Goal: Transaction & Acquisition: Purchase product/service

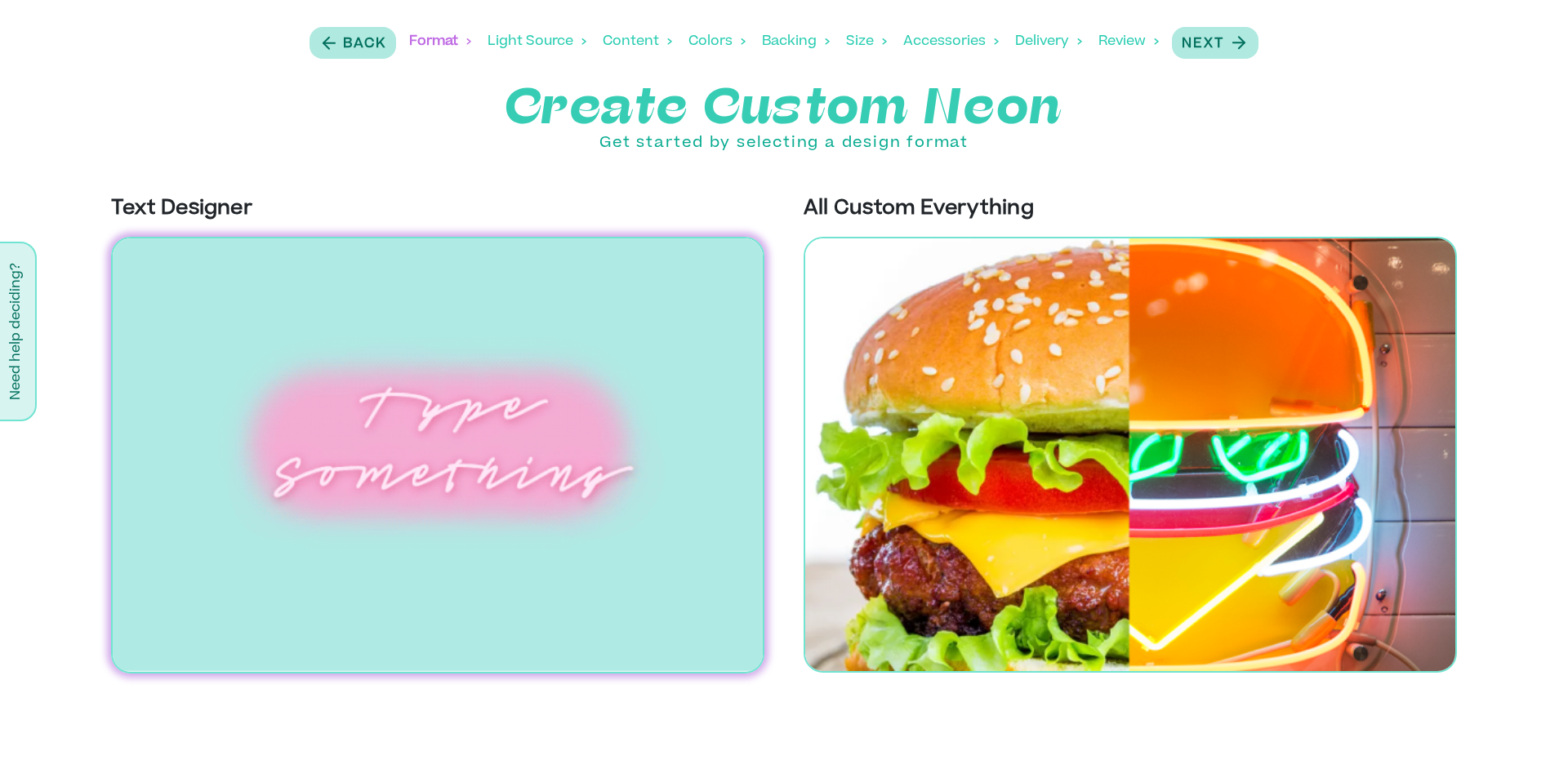
click at [1061, 39] on div "Delivery" at bounding box center [1048, 41] width 67 height 51
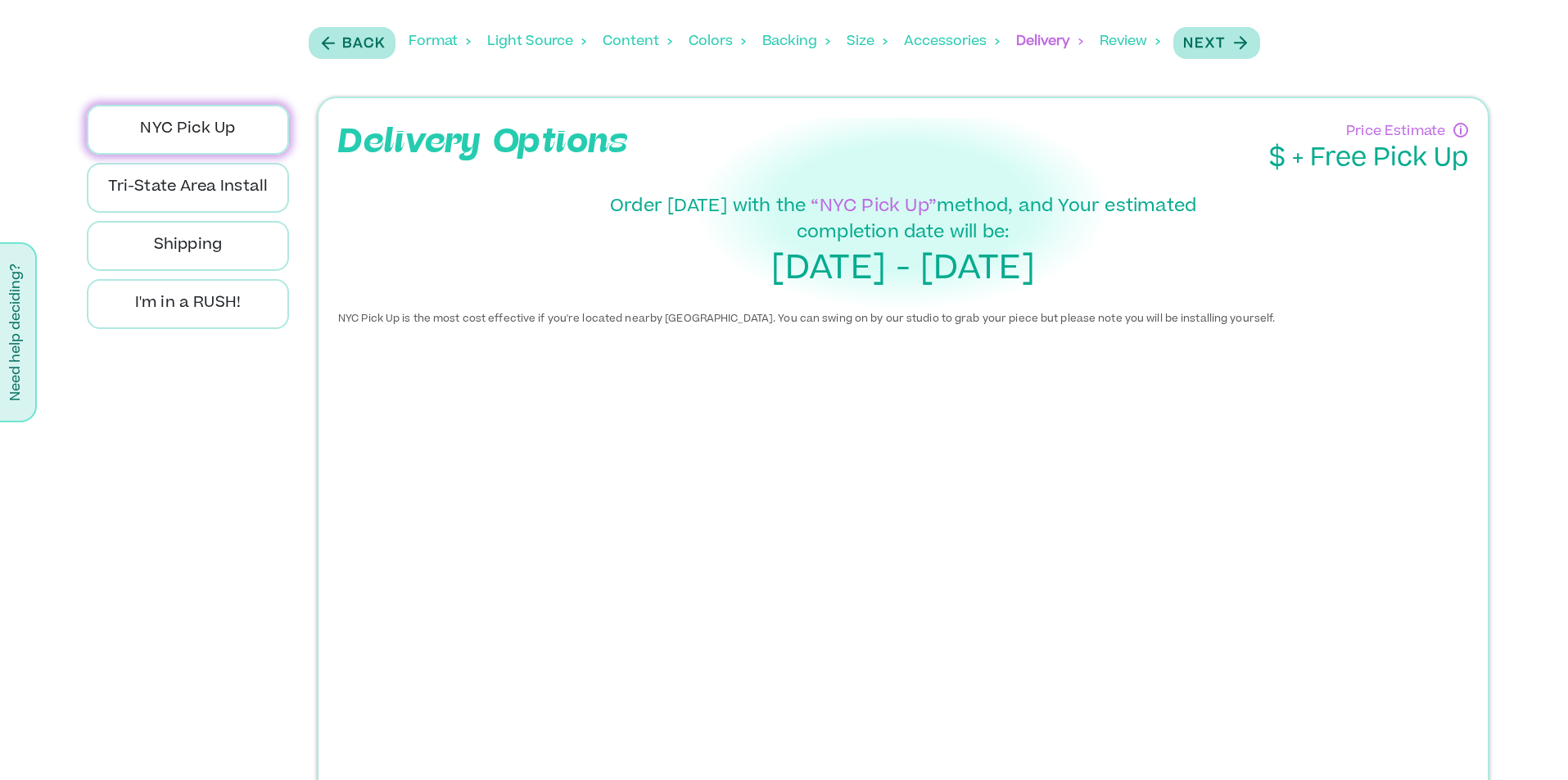
click at [456, 42] on div "Format" at bounding box center [439, 41] width 62 height 51
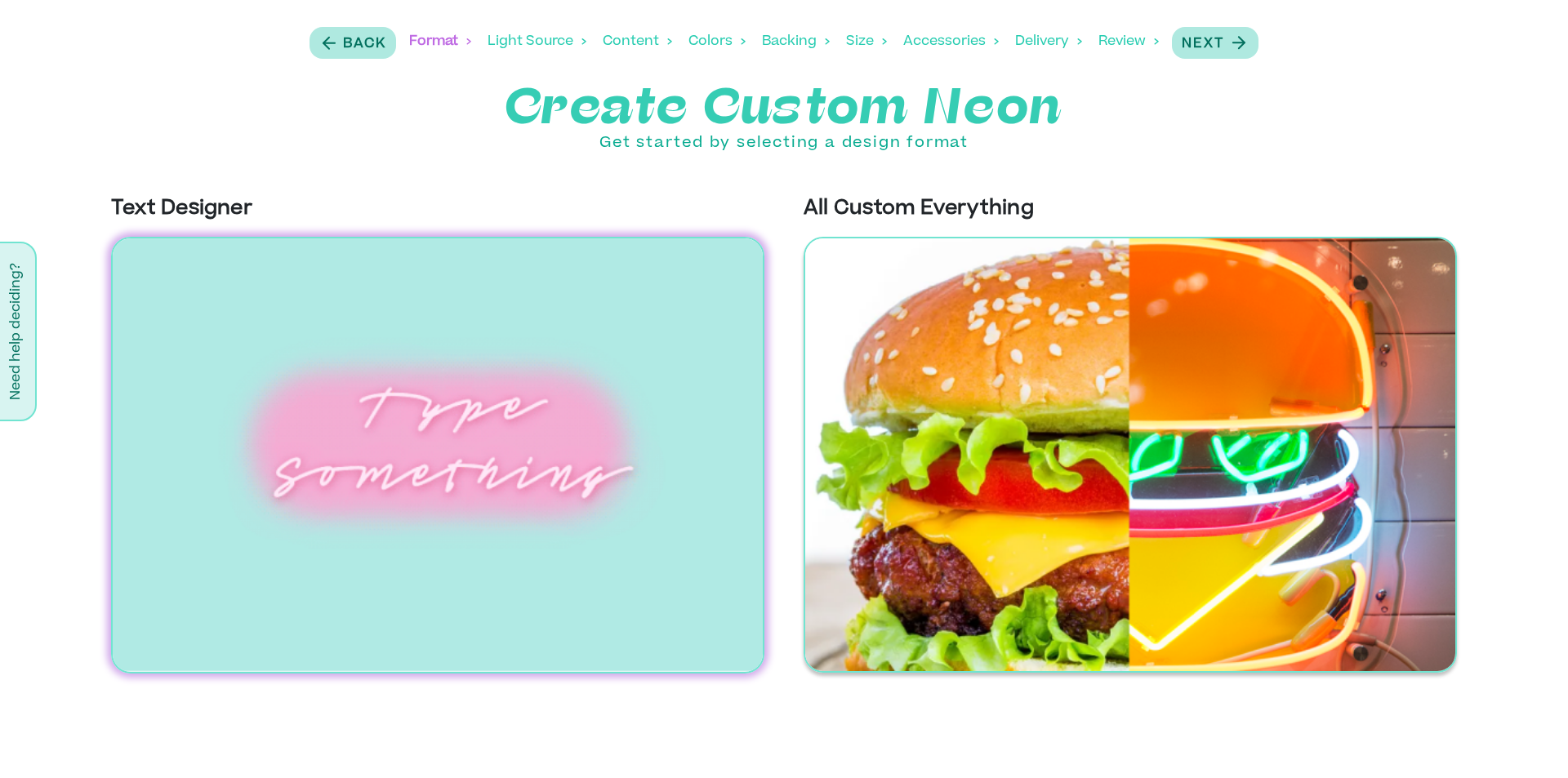
click at [1153, 347] on img at bounding box center [1129, 455] width 653 height 436
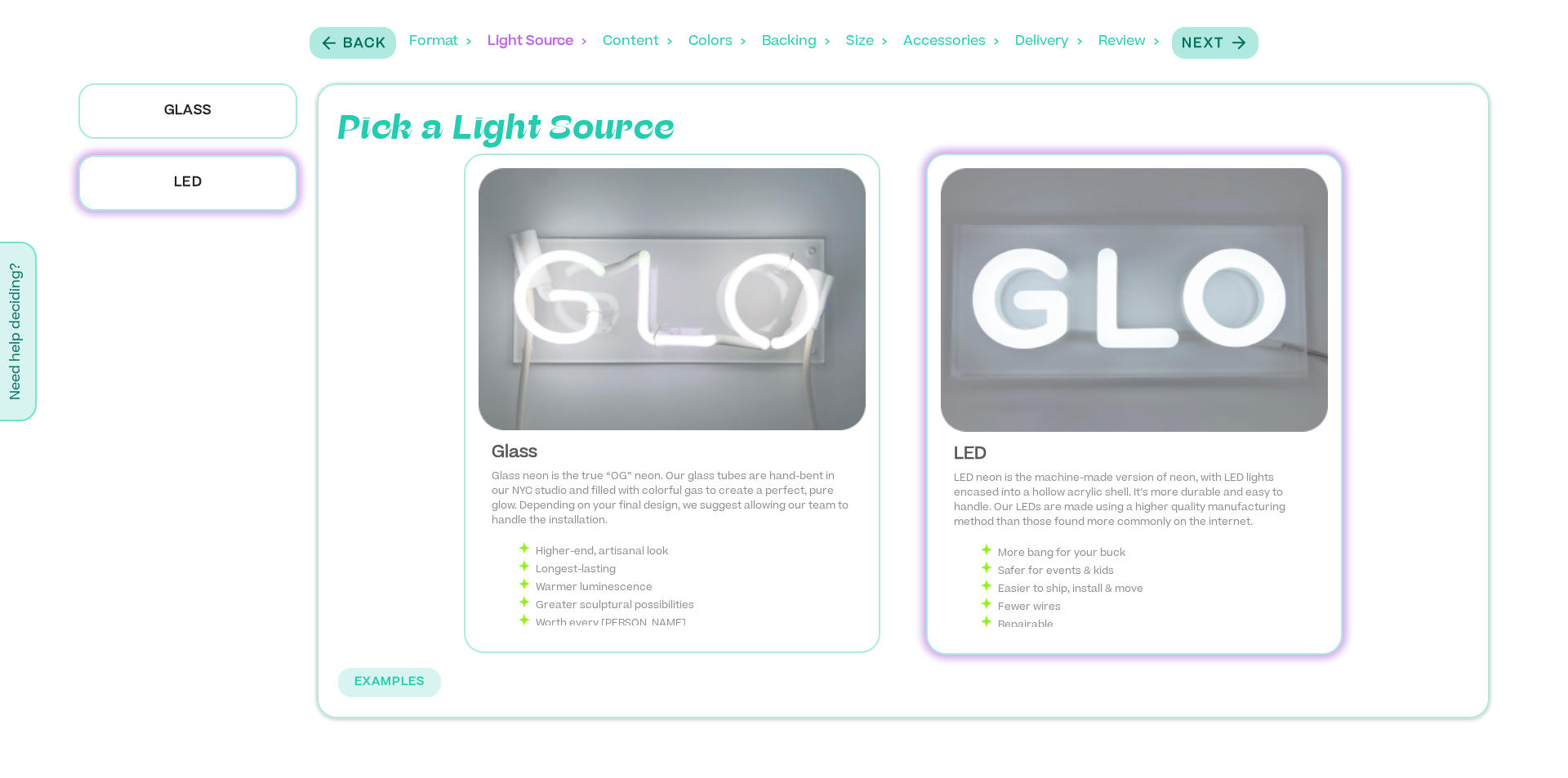
click at [1153, 347] on img at bounding box center [1134, 299] width 387 height 264
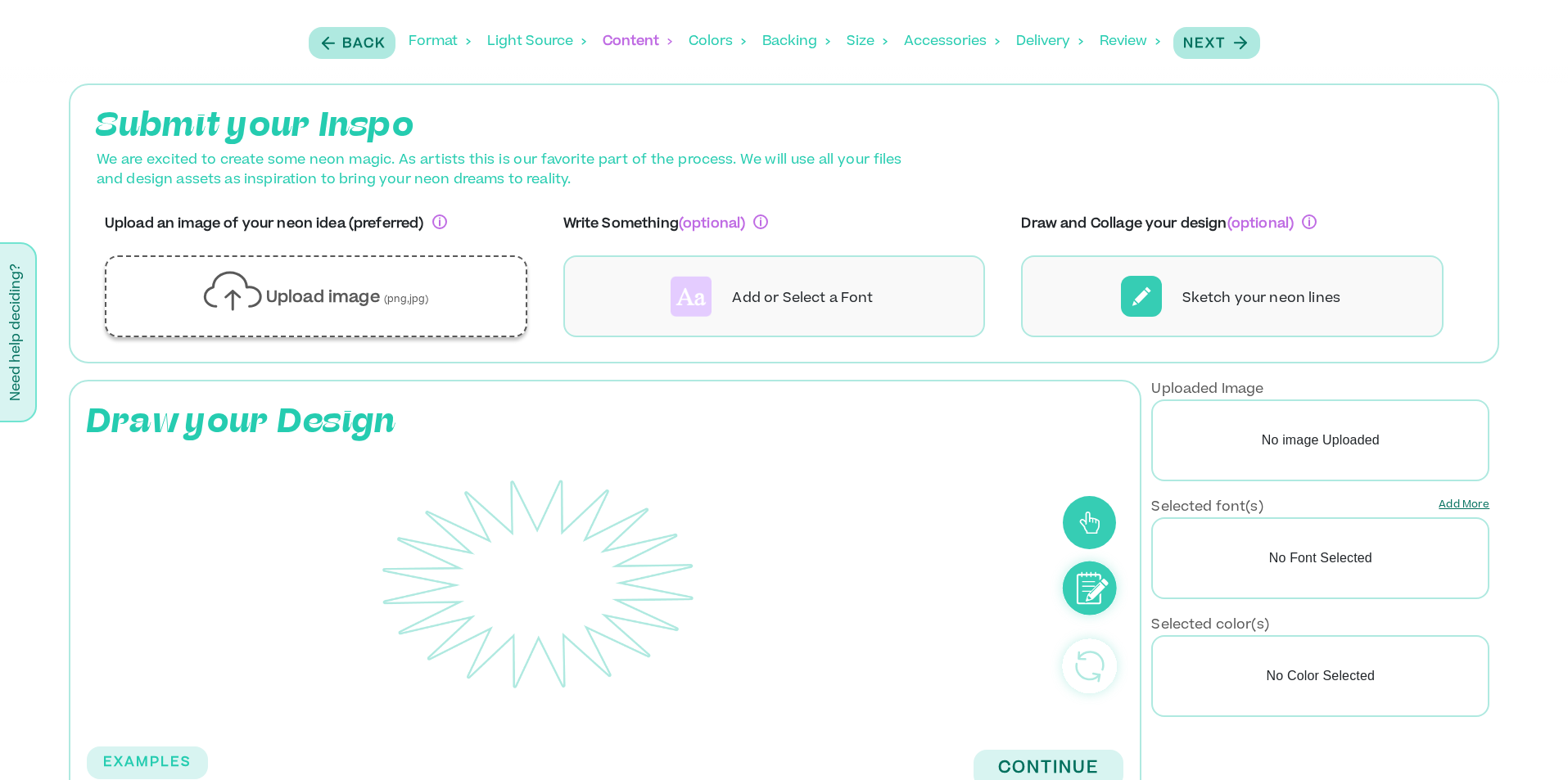
click at [326, 295] on p "Upload image (png,jpg)" at bounding box center [348, 299] width 163 height 24
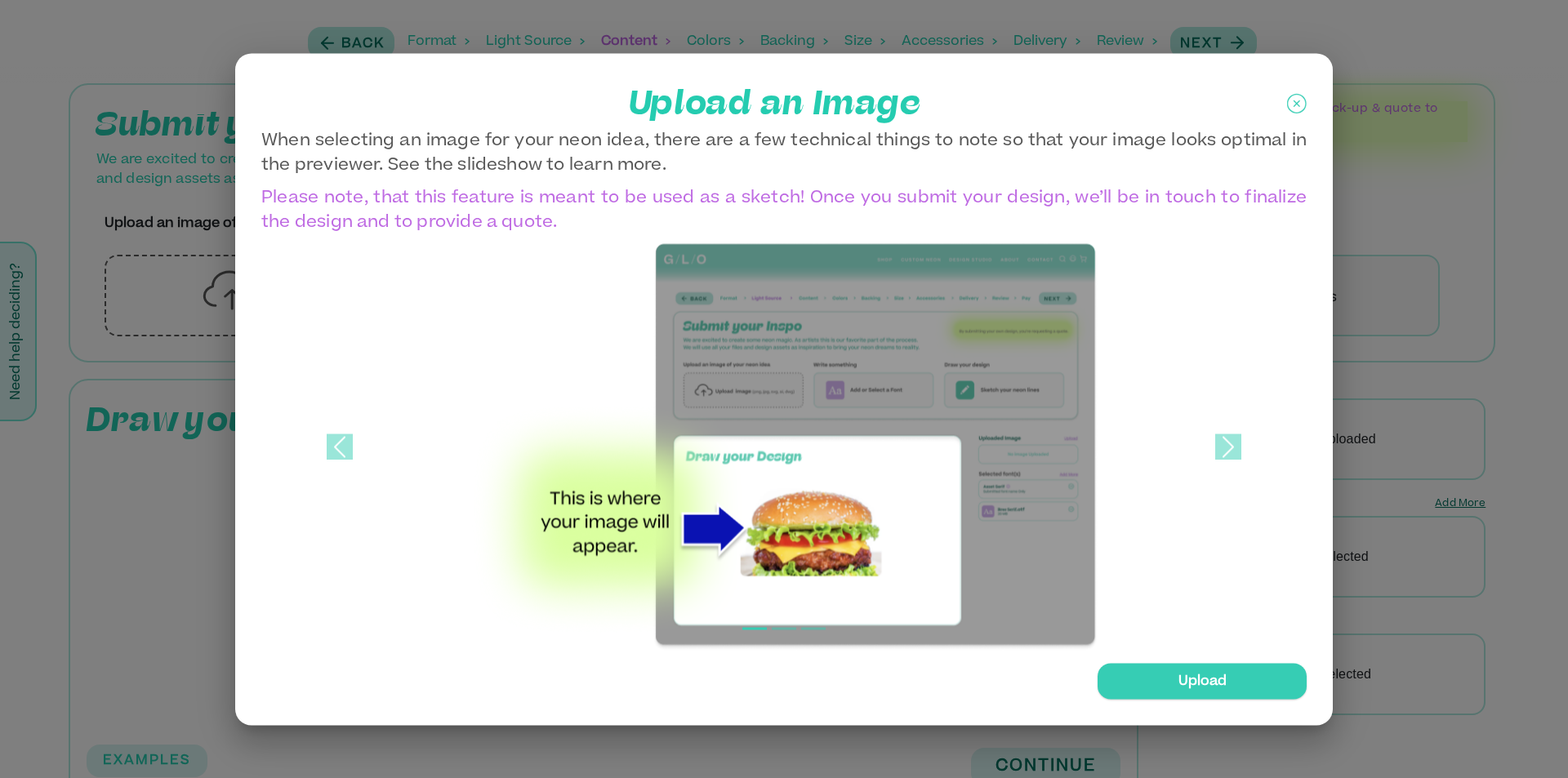
click at [1208, 681] on div "Upload" at bounding box center [1202, 681] width 209 height 36
click at [0, 0] on input "Upload" at bounding box center [0, 0] width 0 height 0
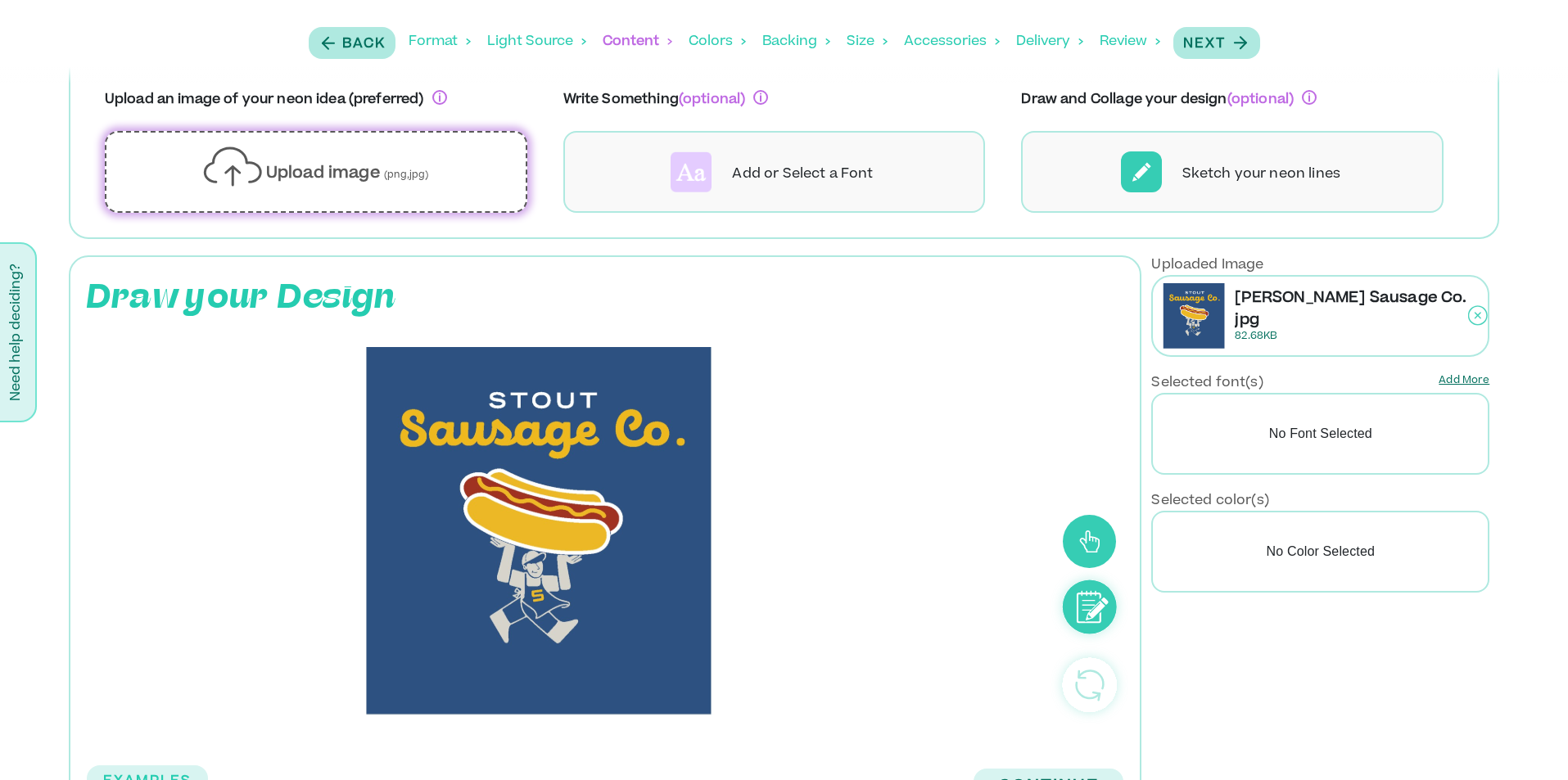
scroll to position [185, 0]
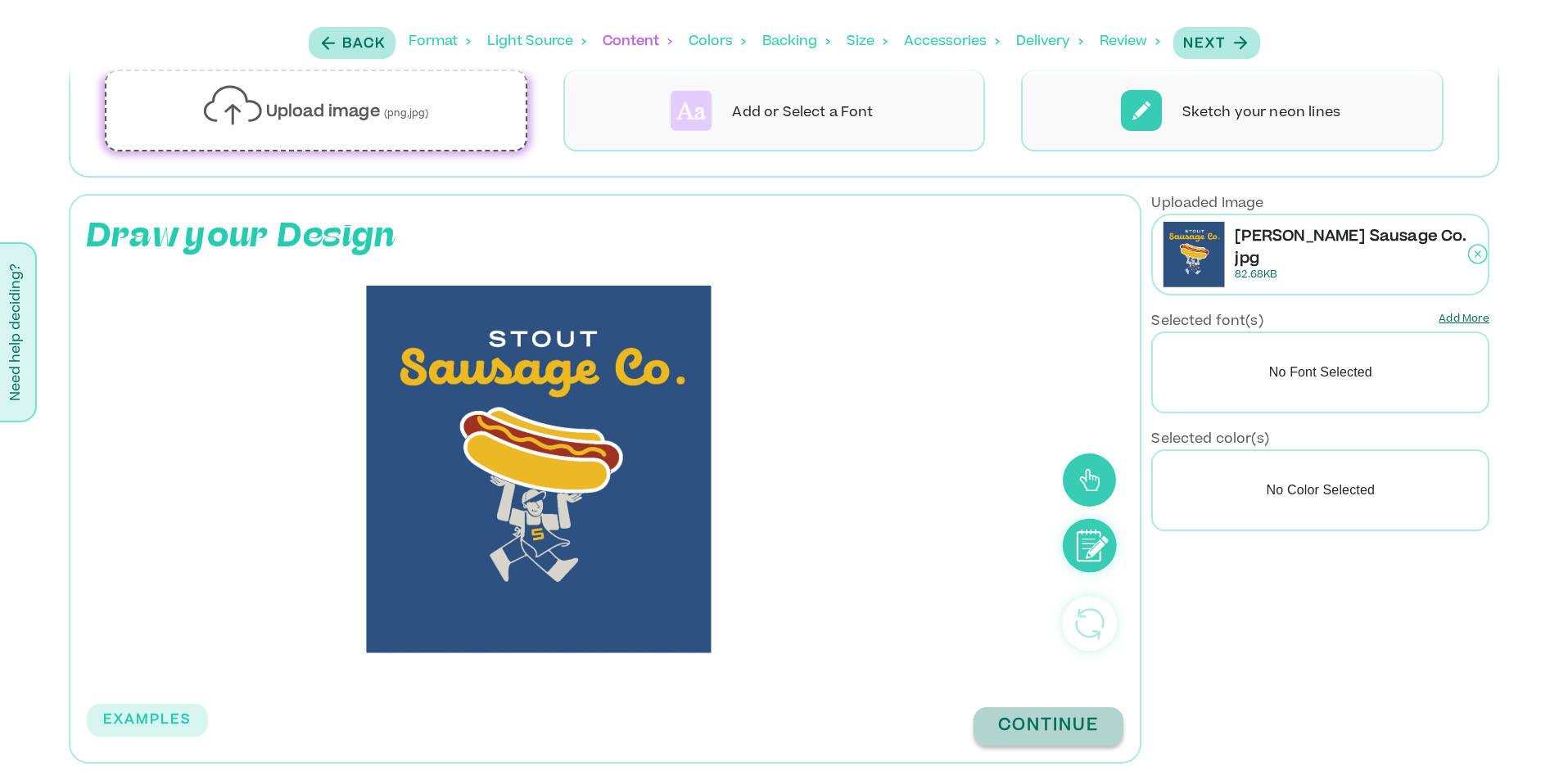
click at [1004, 717] on button "Continue" at bounding box center [1048, 726] width 150 height 39
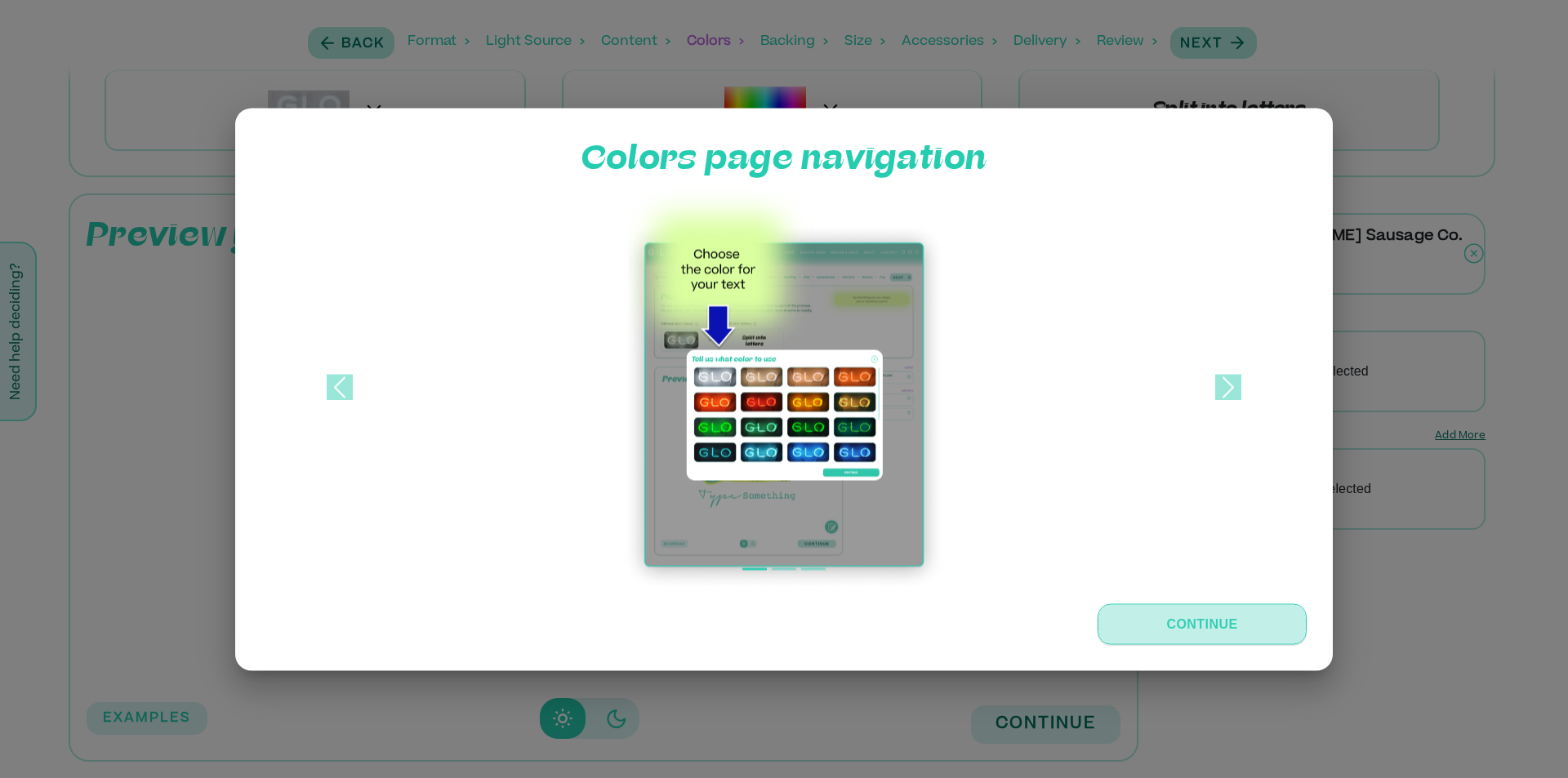
click at [1190, 631] on button "Continue" at bounding box center [1202, 623] width 209 height 41
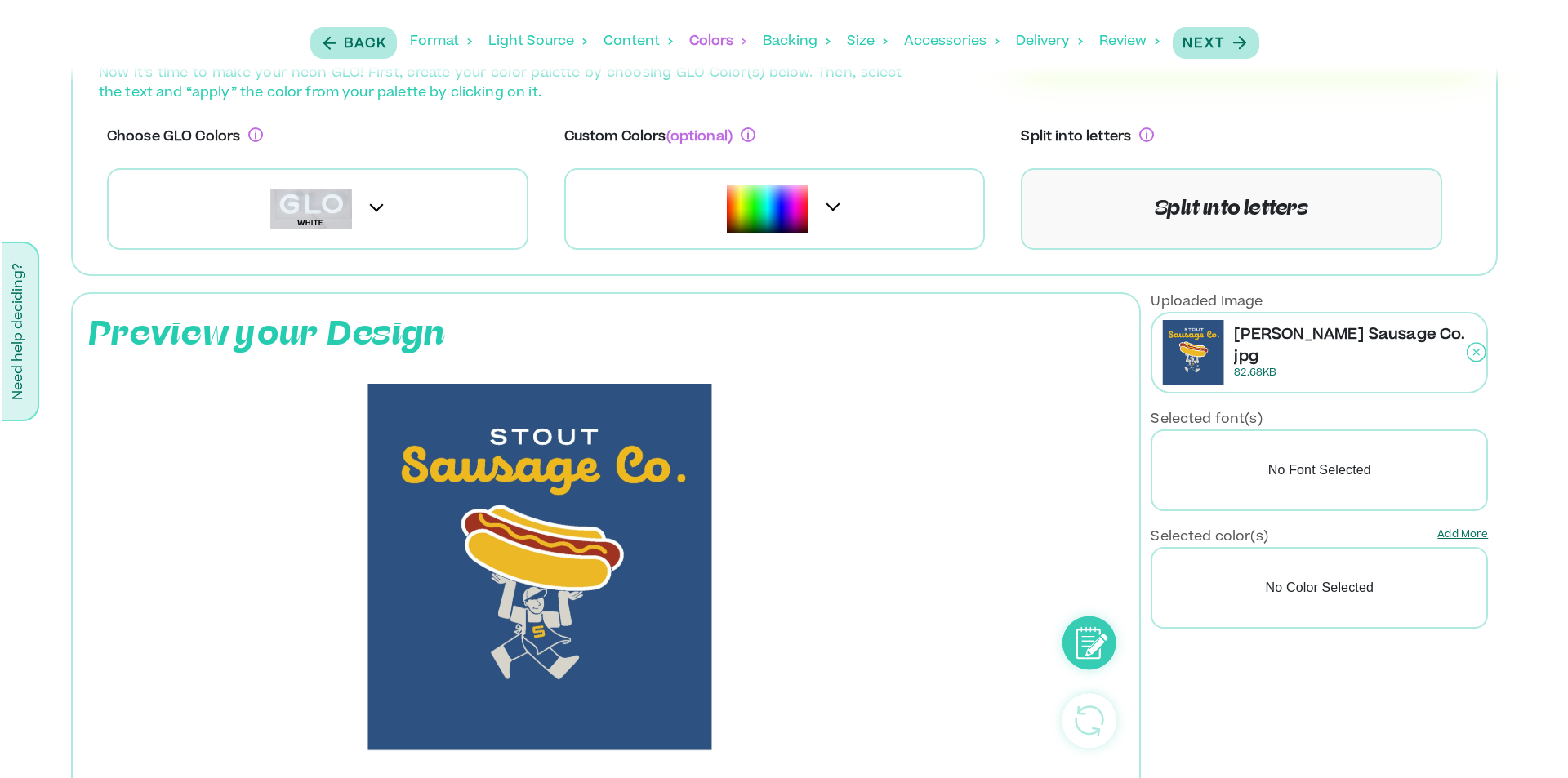
scroll to position [83, 0]
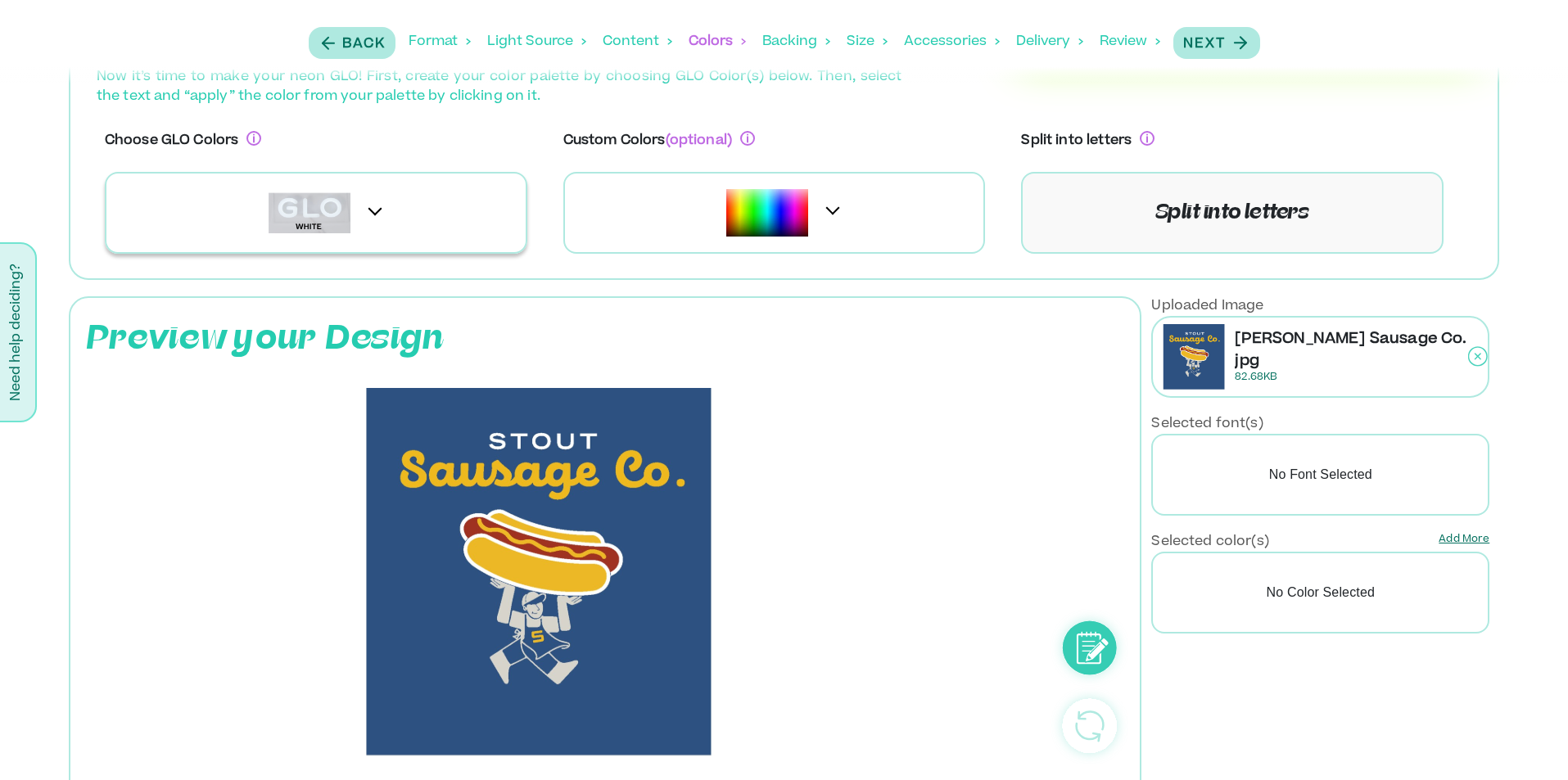
click at [368, 211] on div at bounding box center [365, 212] width 13 height 13
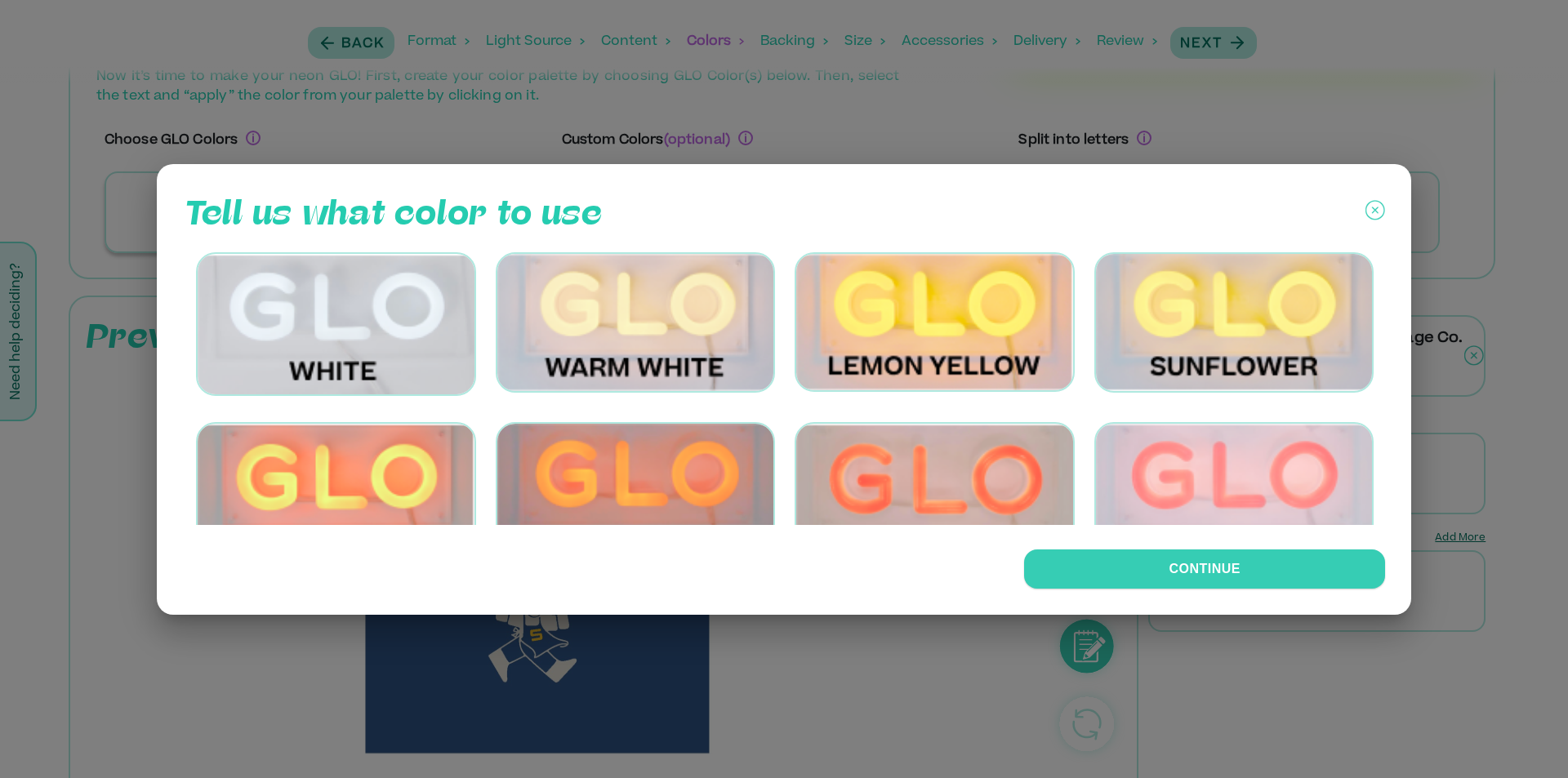
drag, startPoint x: 1388, startPoint y: 280, endPoint x: 1395, endPoint y: 318, distance: 38.6
click at [1396, 322] on div "Tell us what color to use Continue" at bounding box center [784, 389] width 1254 height 450
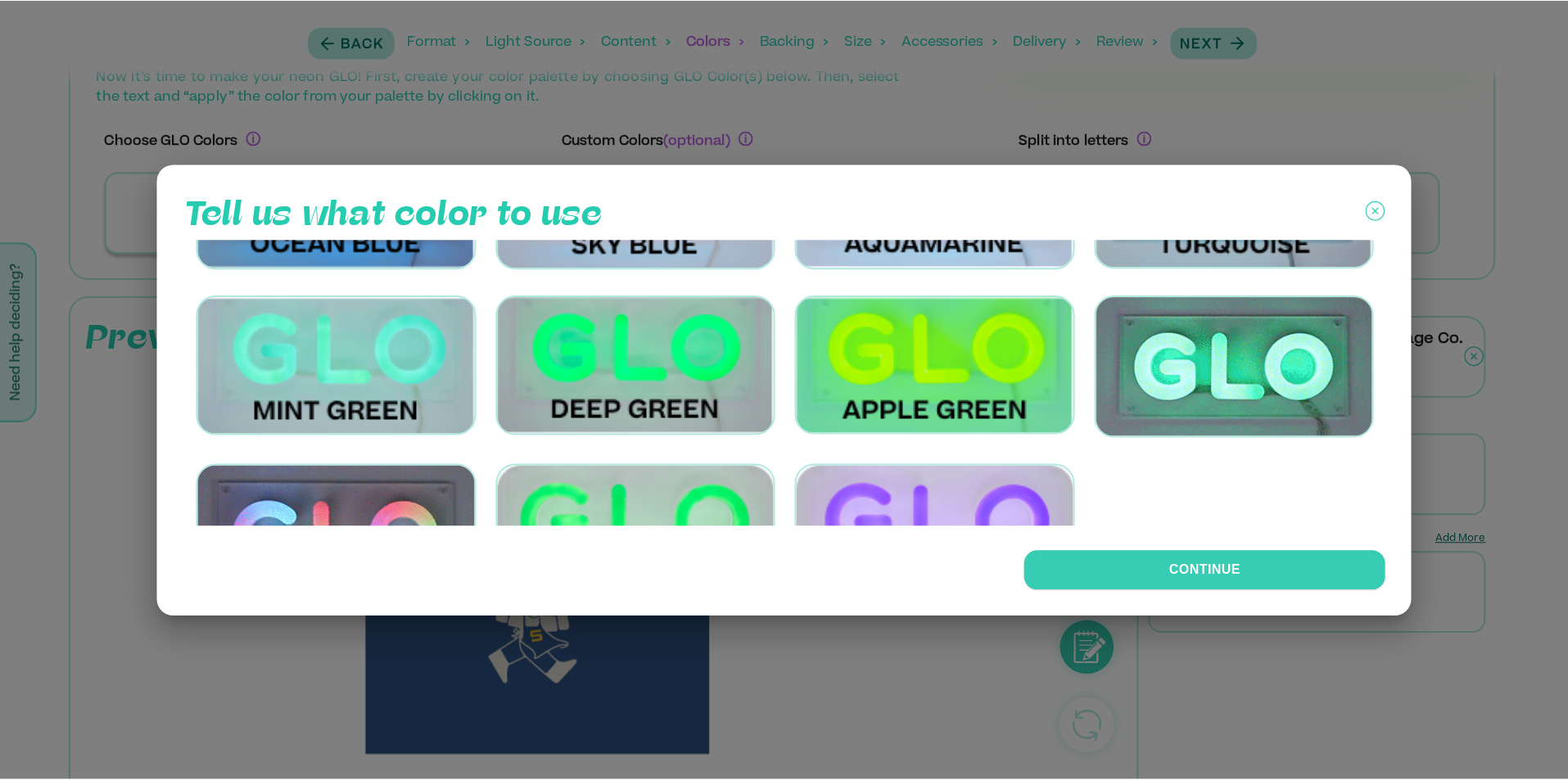
scroll to position [1056, 0]
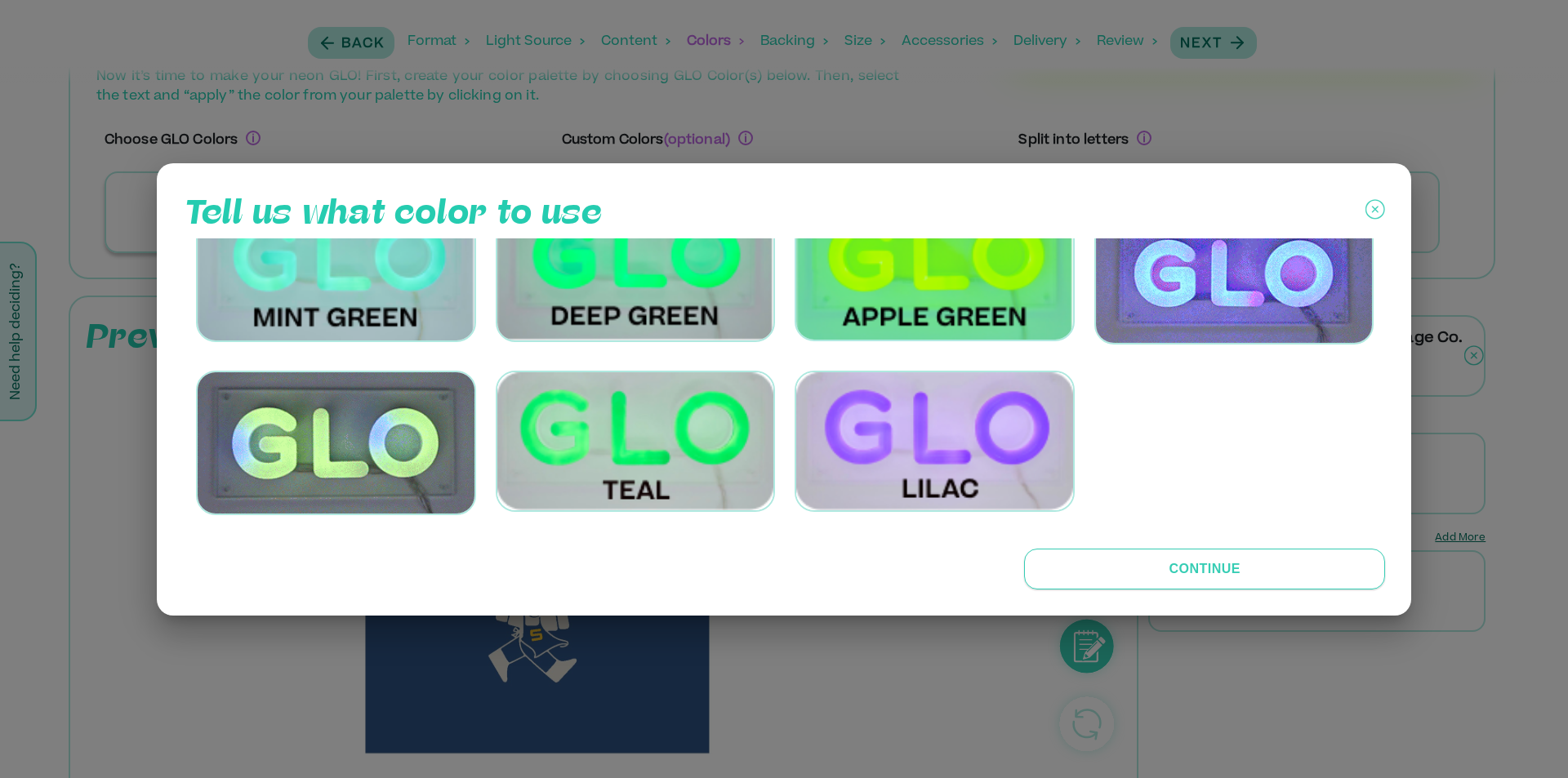
click at [1202, 572] on button "Continue" at bounding box center [1204, 569] width 361 height 41
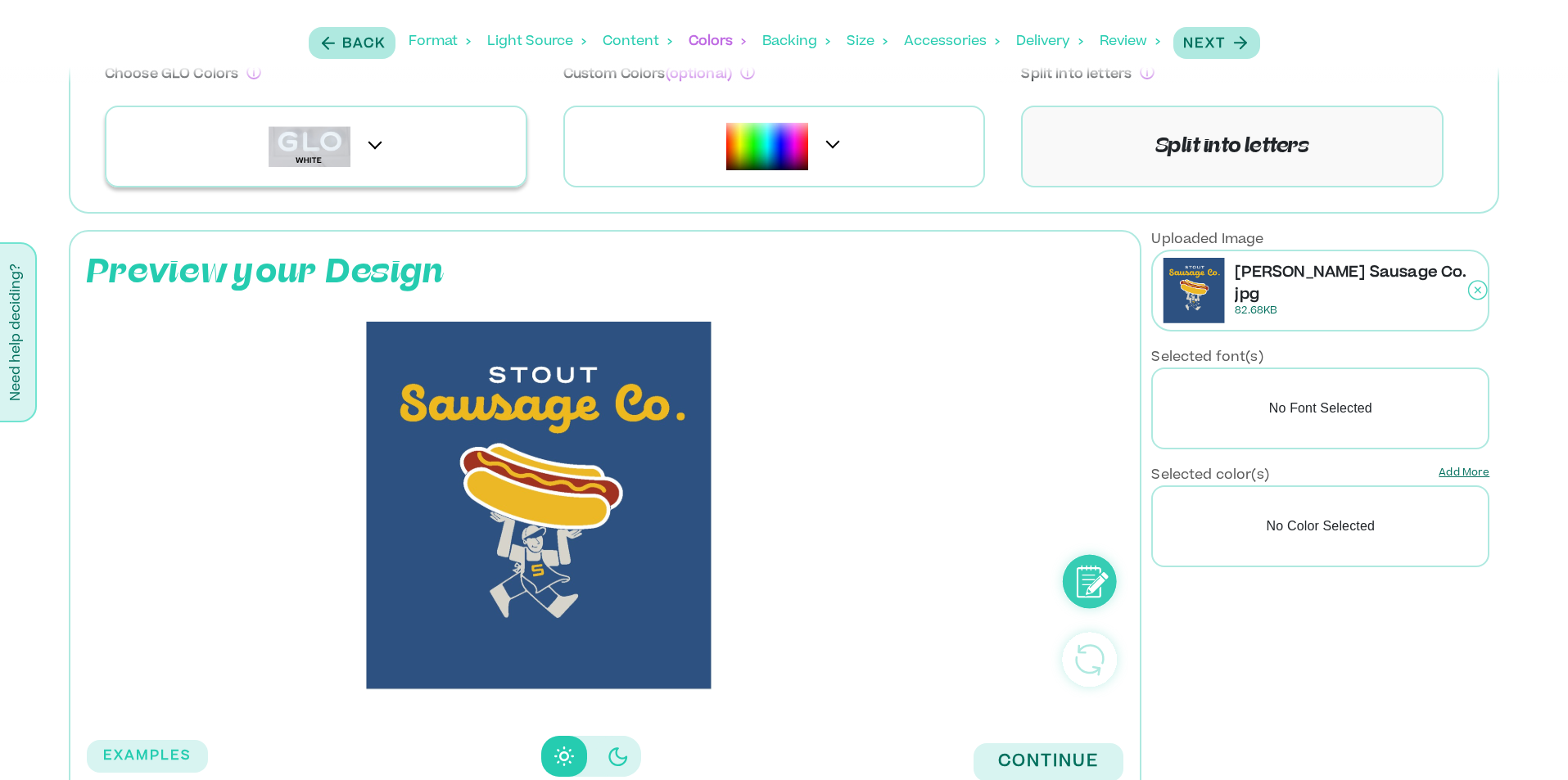
scroll to position [194, 0]
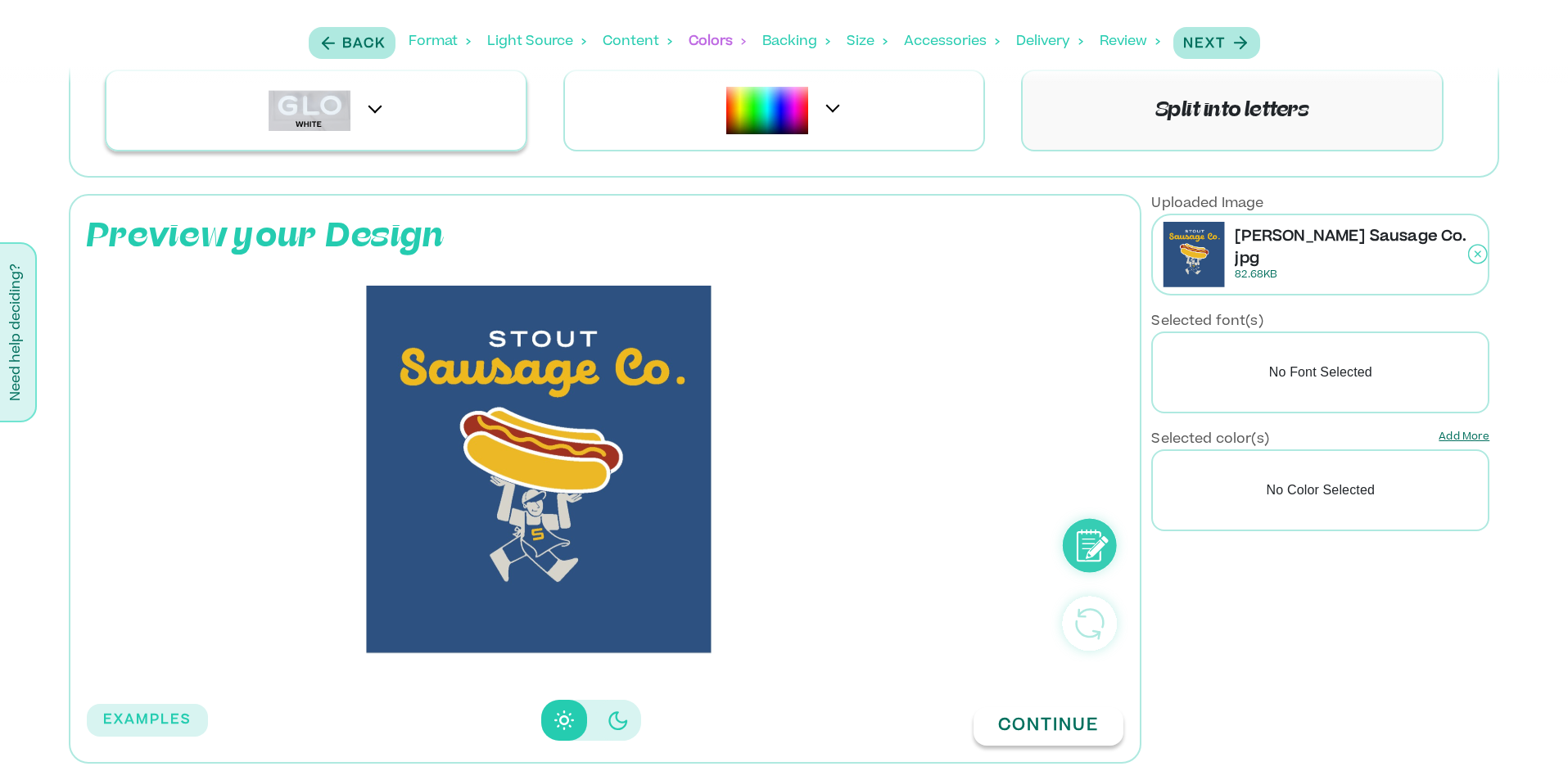
click at [1039, 727] on button "Continue" at bounding box center [1048, 726] width 150 height 39
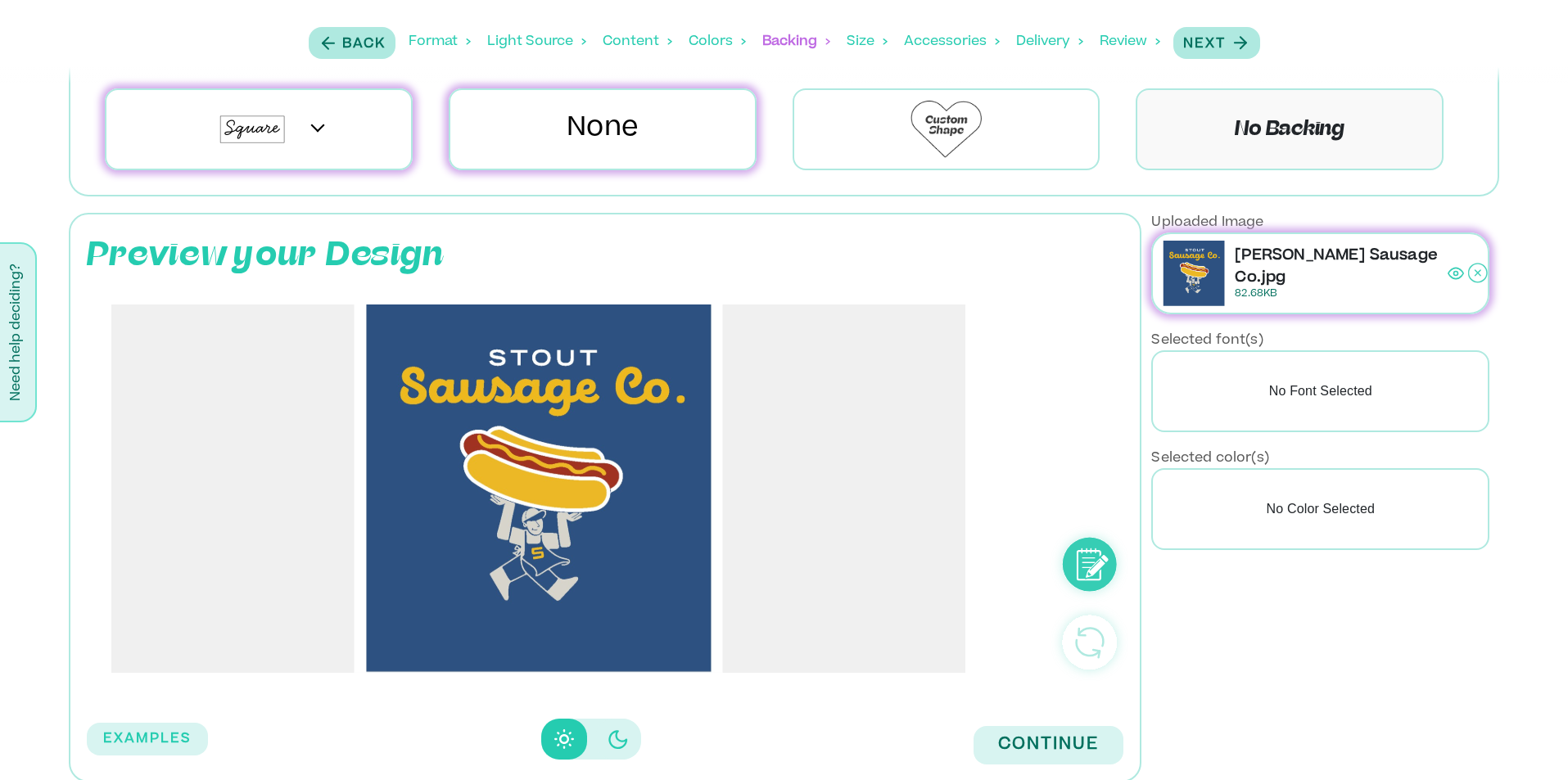
scroll to position [185, 0]
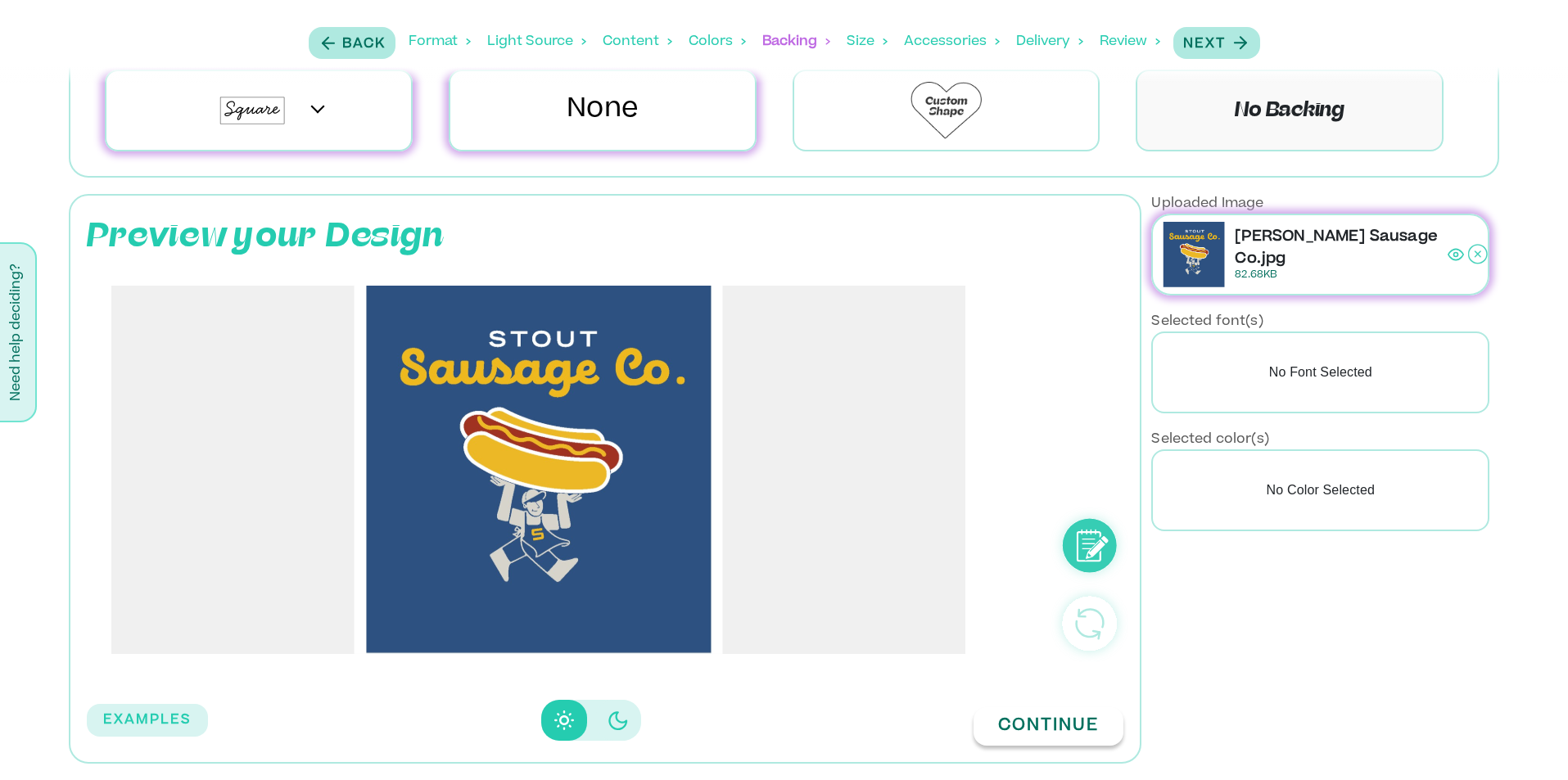
click at [1053, 737] on button "Continue" at bounding box center [1048, 726] width 150 height 39
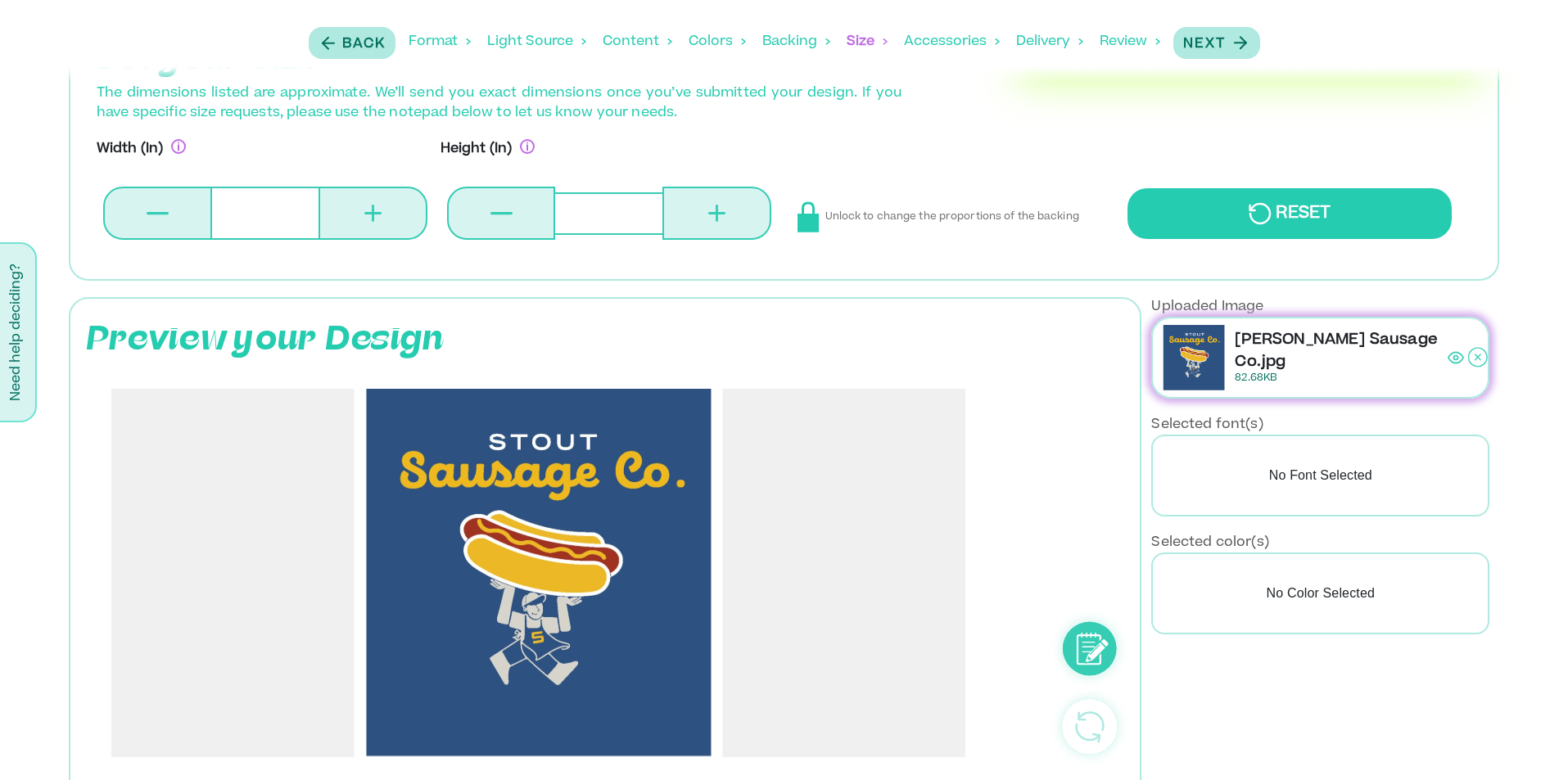
scroll to position [0, 0]
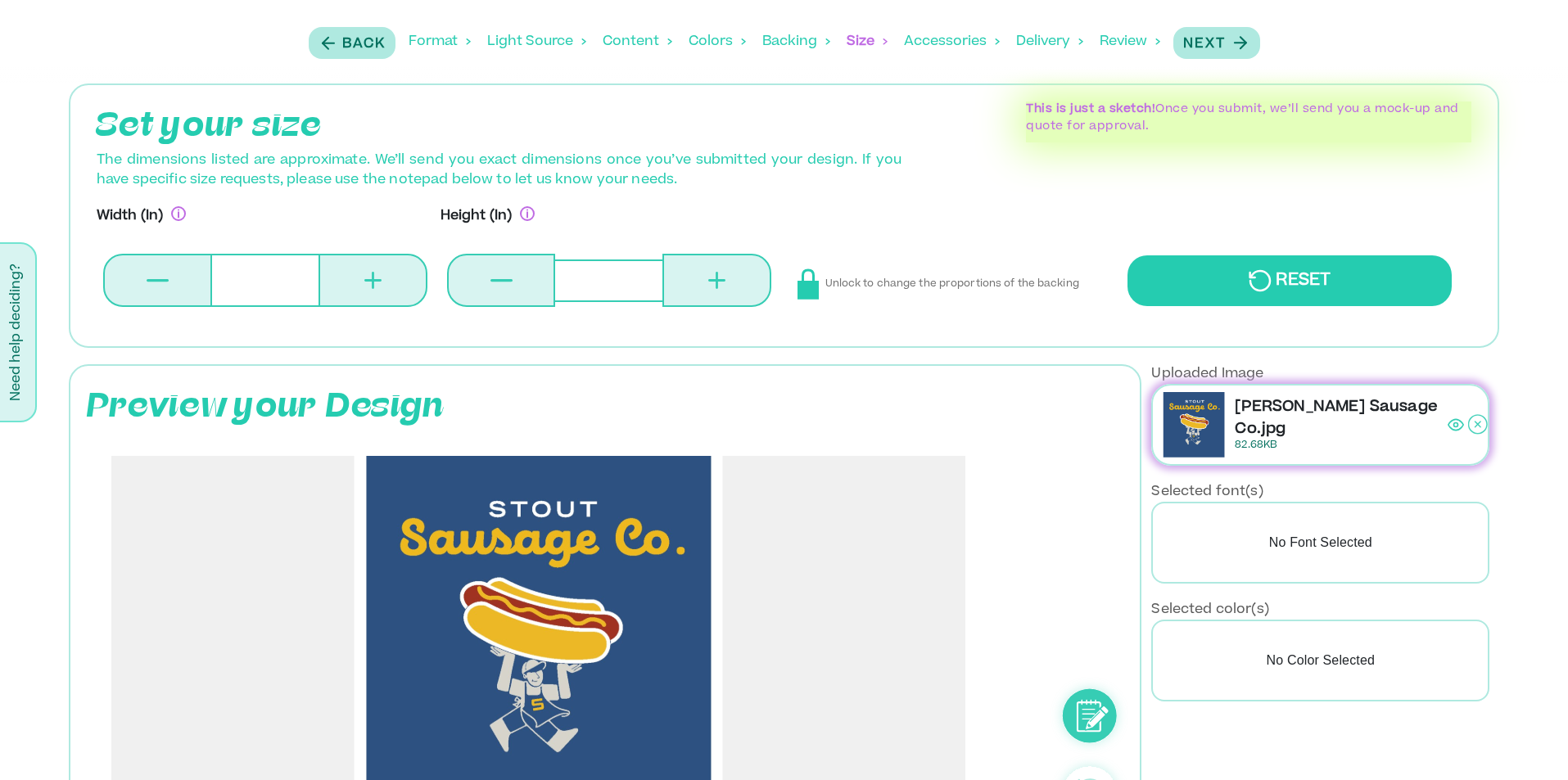
click at [510, 279] on icon at bounding box center [501, 280] width 22 height 3
click at [500, 280] on icon at bounding box center [501, 280] width 22 height 3
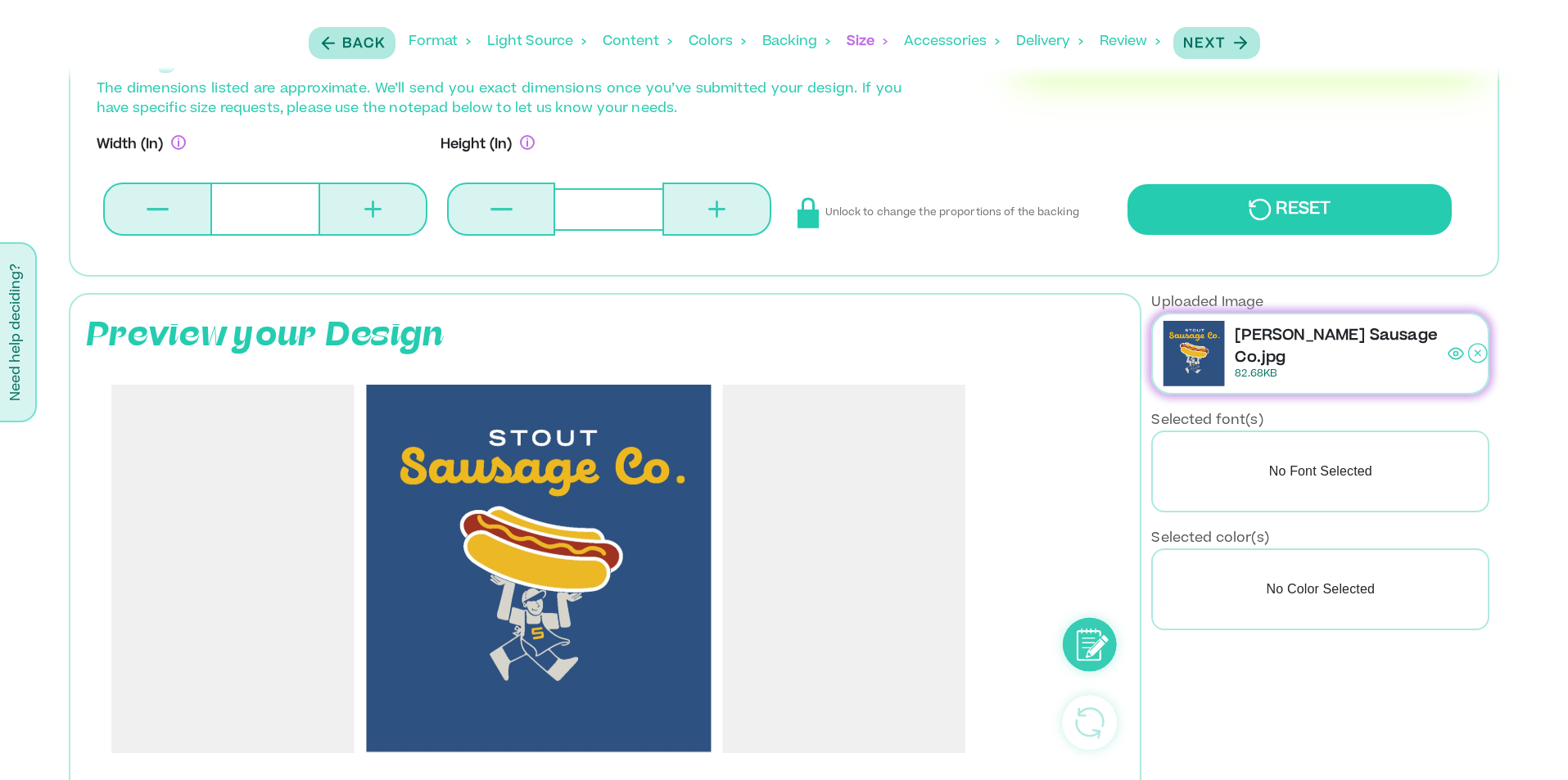
scroll to position [170, 0]
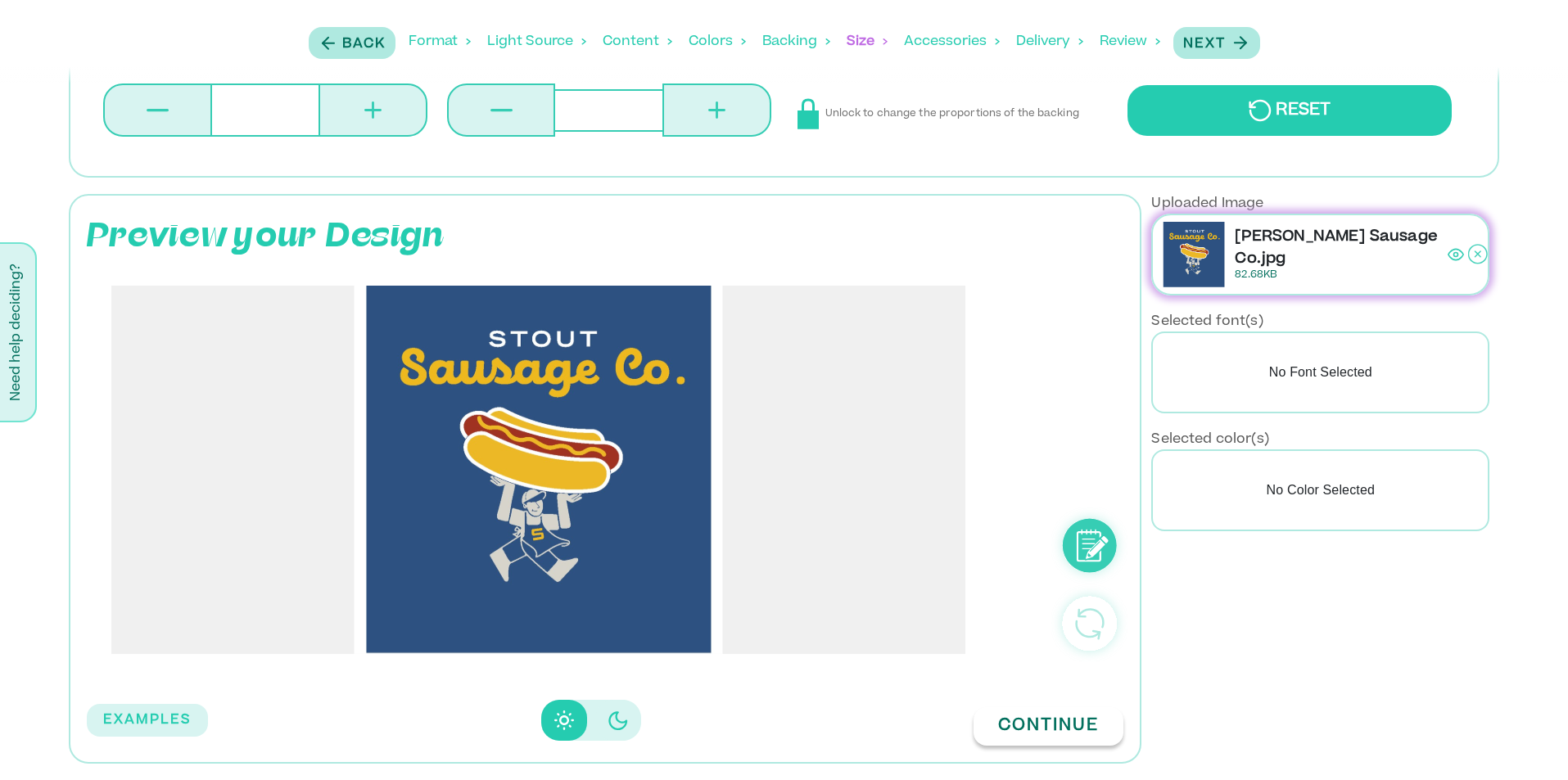
click at [1036, 733] on button "Continue" at bounding box center [1048, 726] width 150 height 39
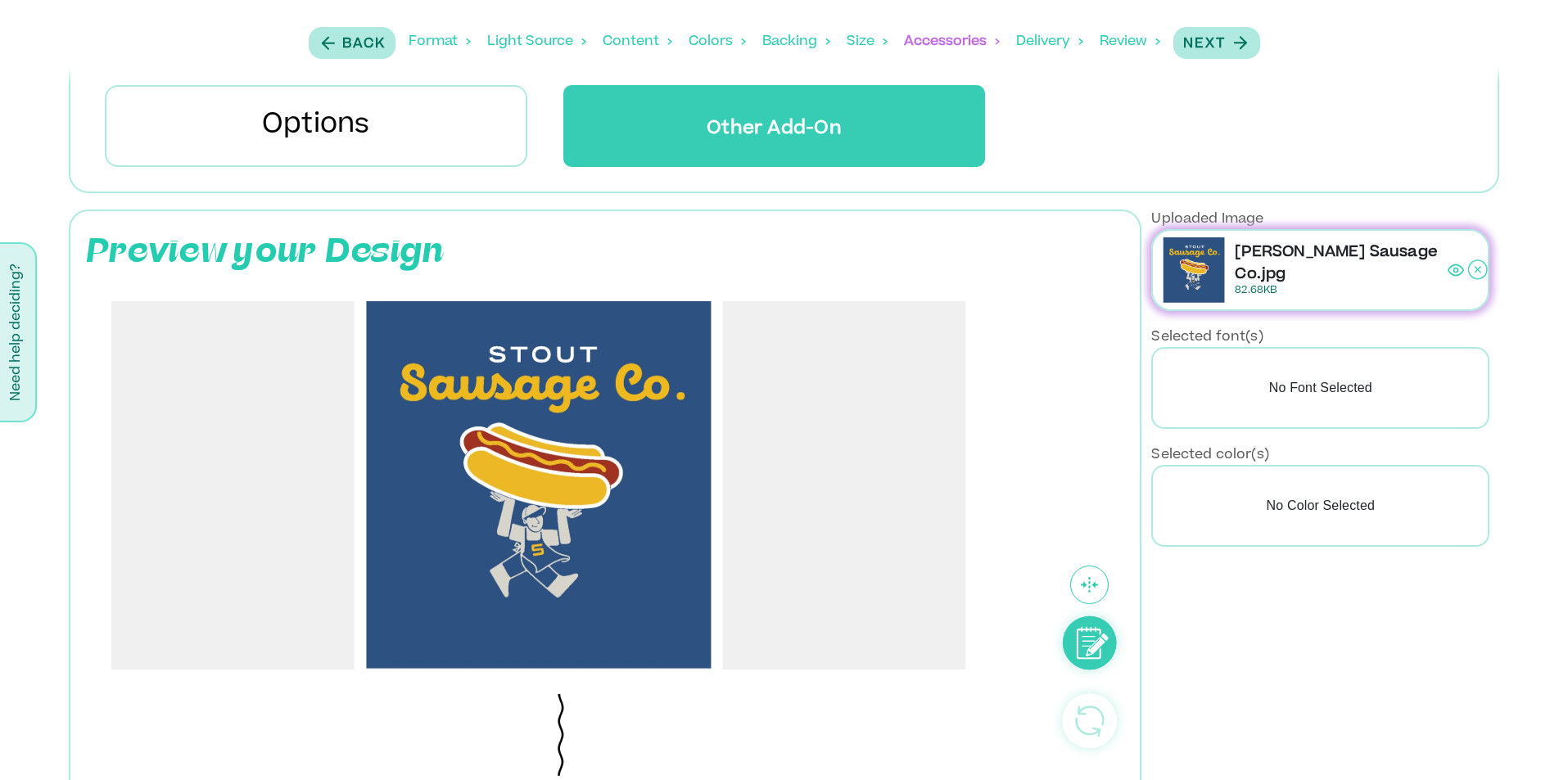
scroll to position [268, 0]
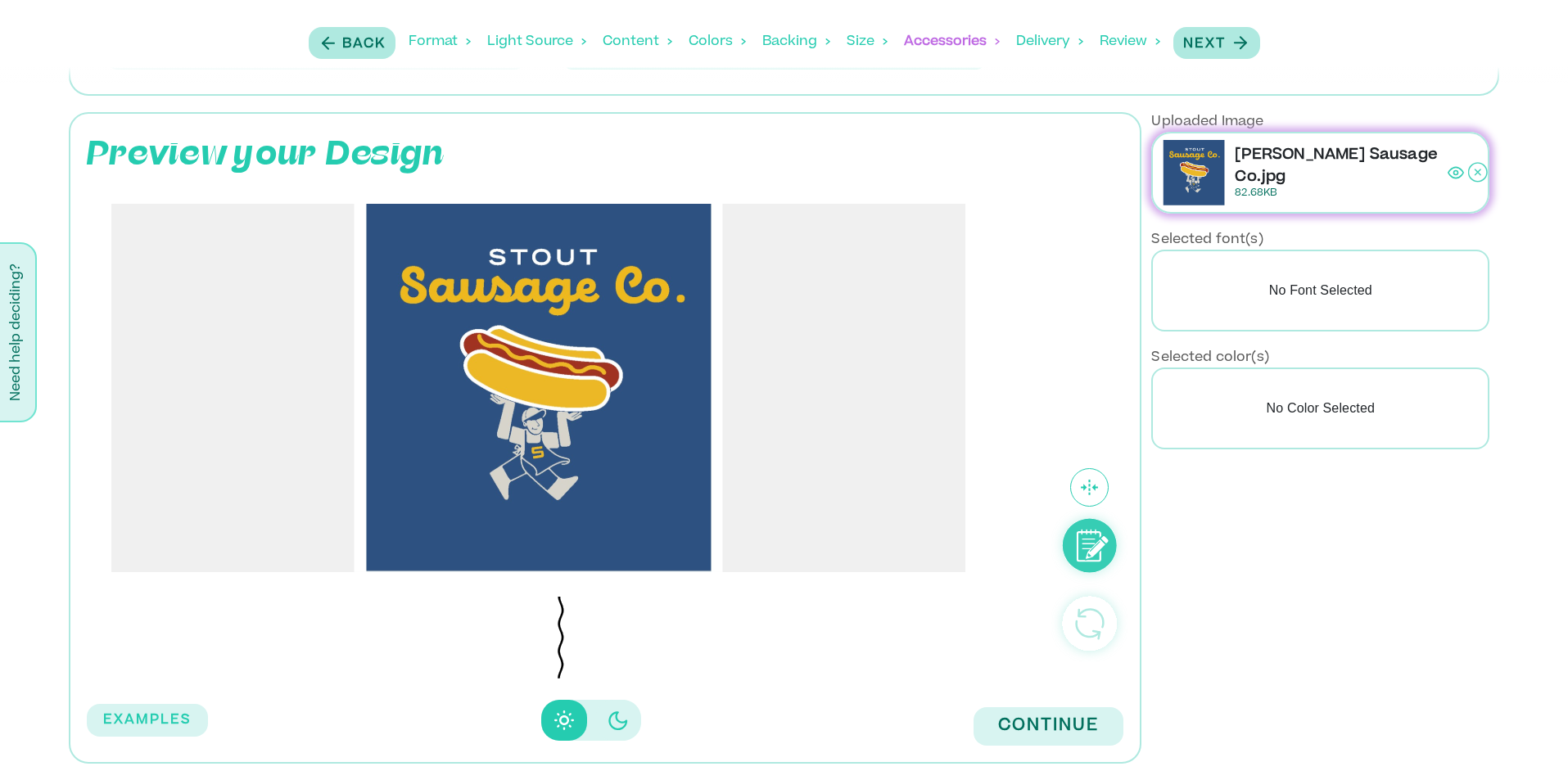
click at [608, 724] on icon "Disabled elevation buttons" at bounding box center [618, 720] width 20 height 20
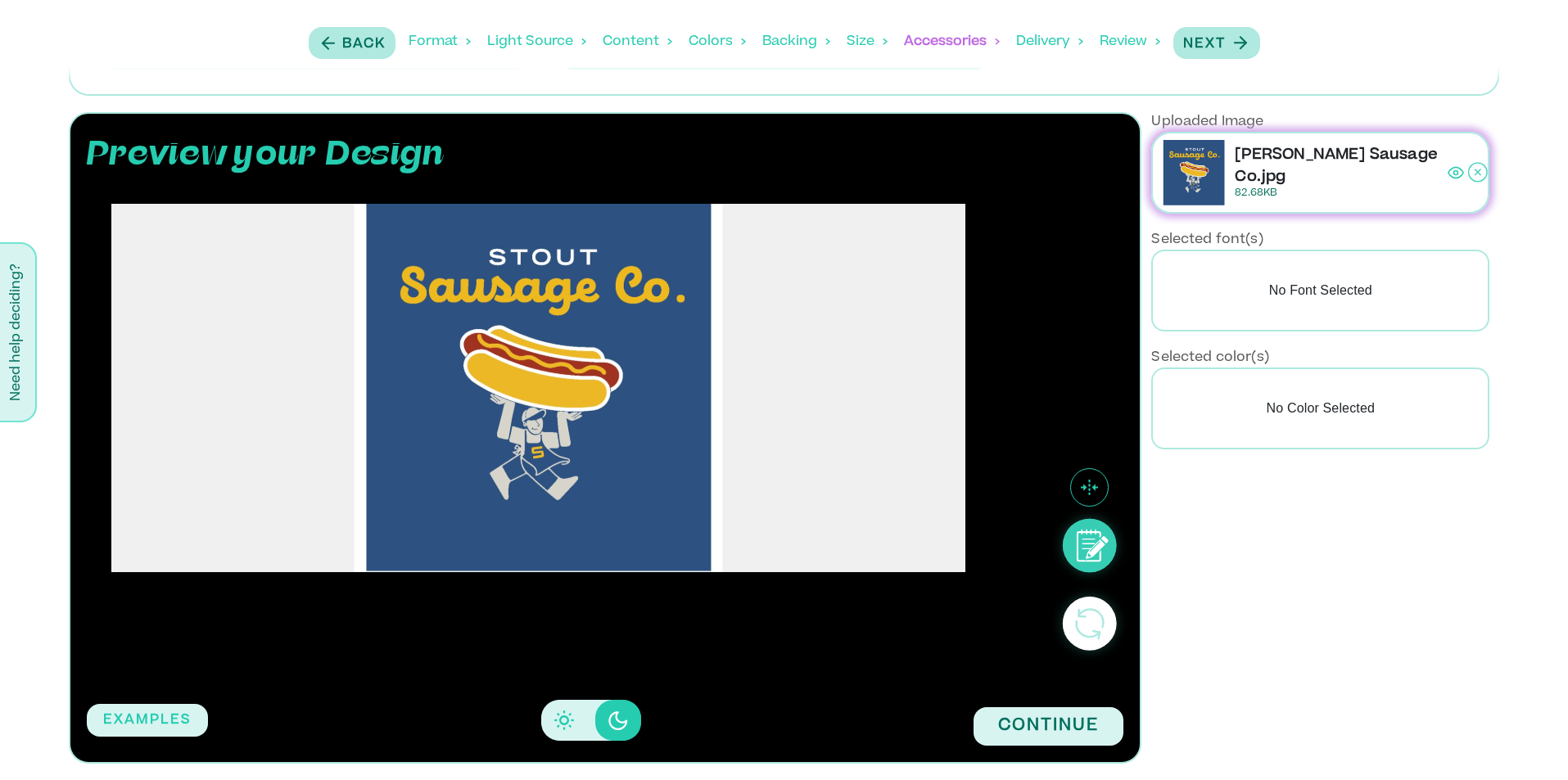
click at [547, 715] on button "Disabled elevation buttons" at bounding box center [564, 720] width 46 height 41
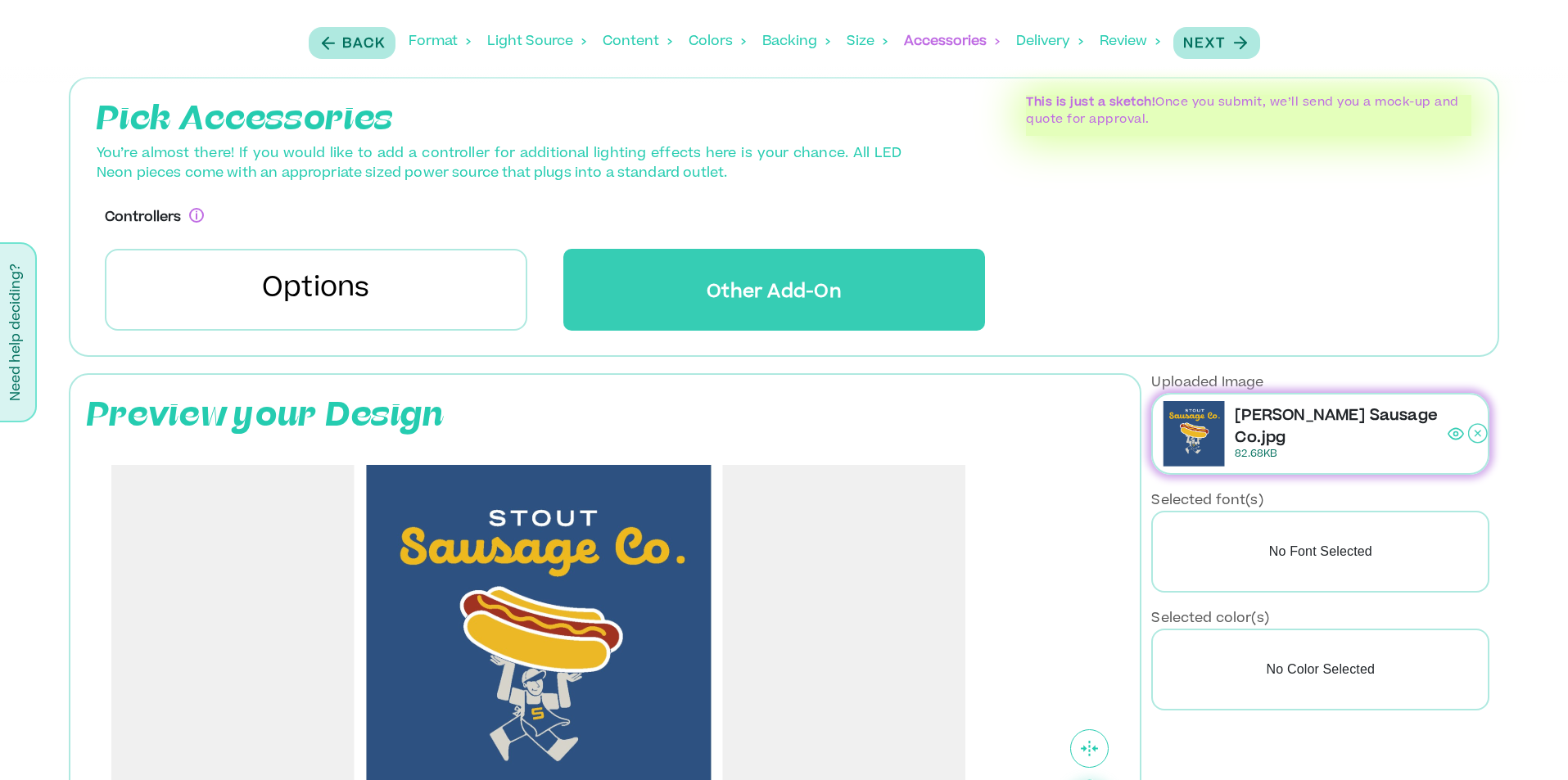
scroll to position [0, 0]
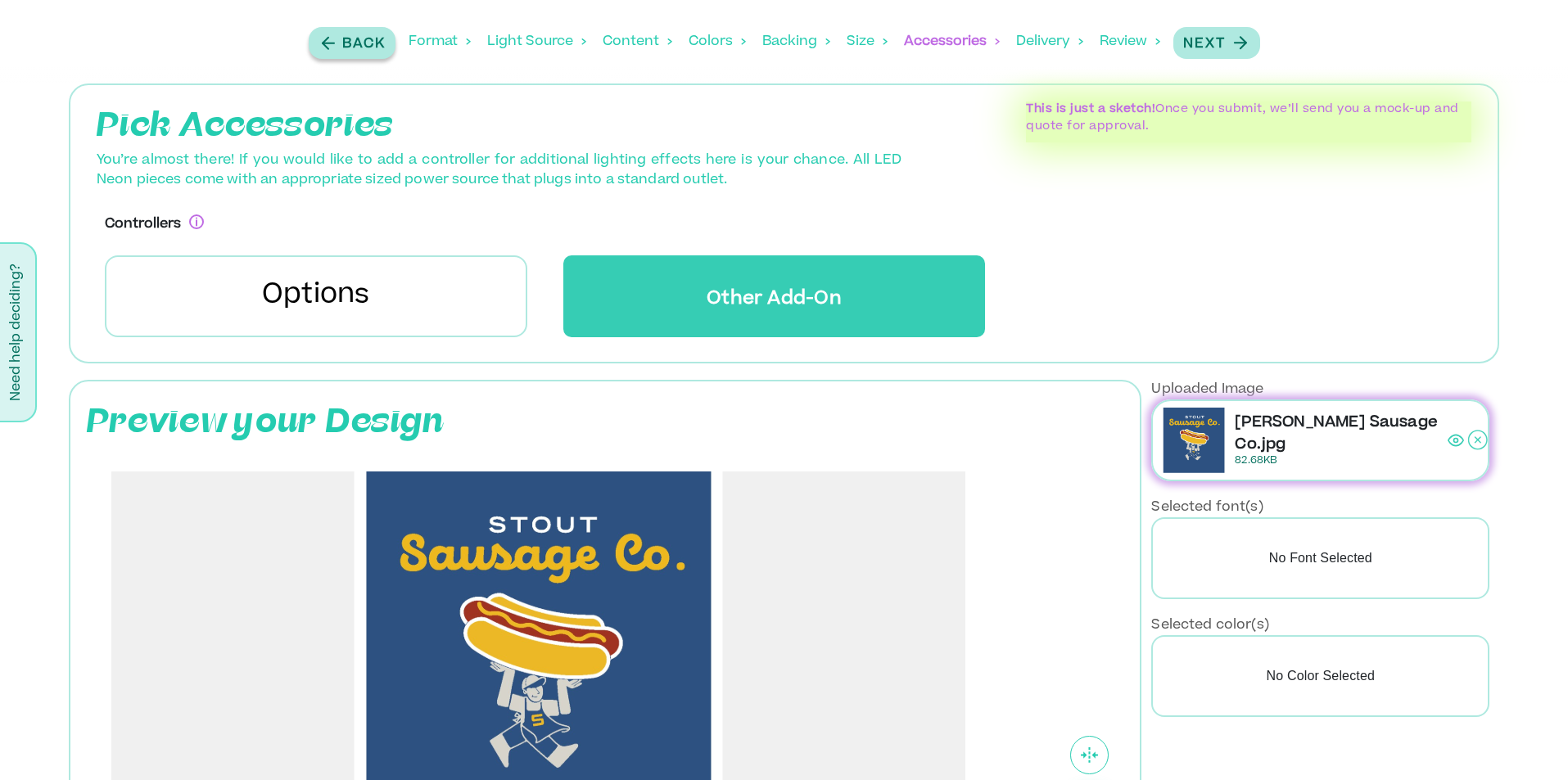
click at [353, 35] on p "Back" at bounding box center [364, 44] width 43 height 20
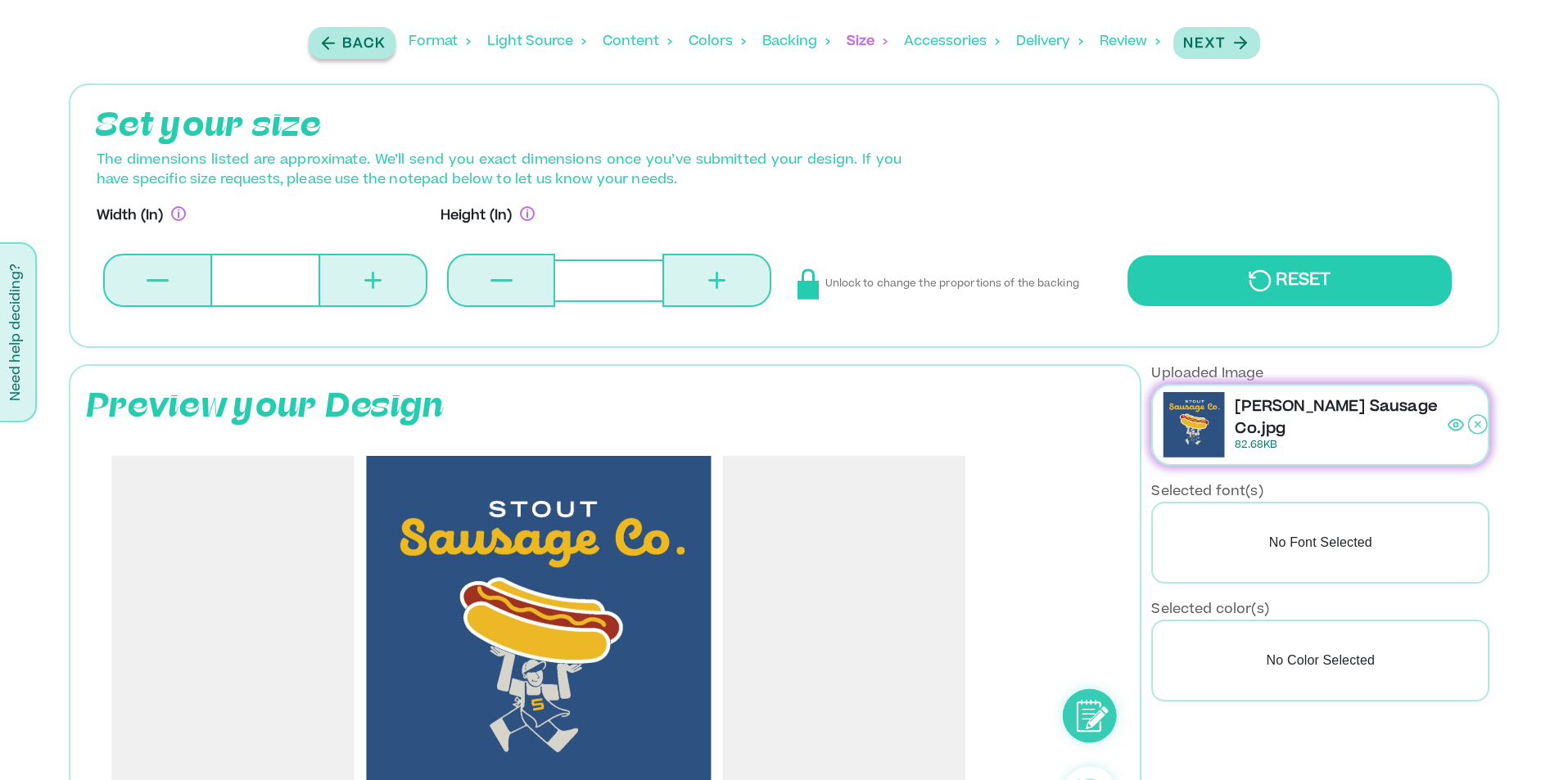
click at [353, 35] on p "Back" at bounding box center [364, 44] width 43 height 20
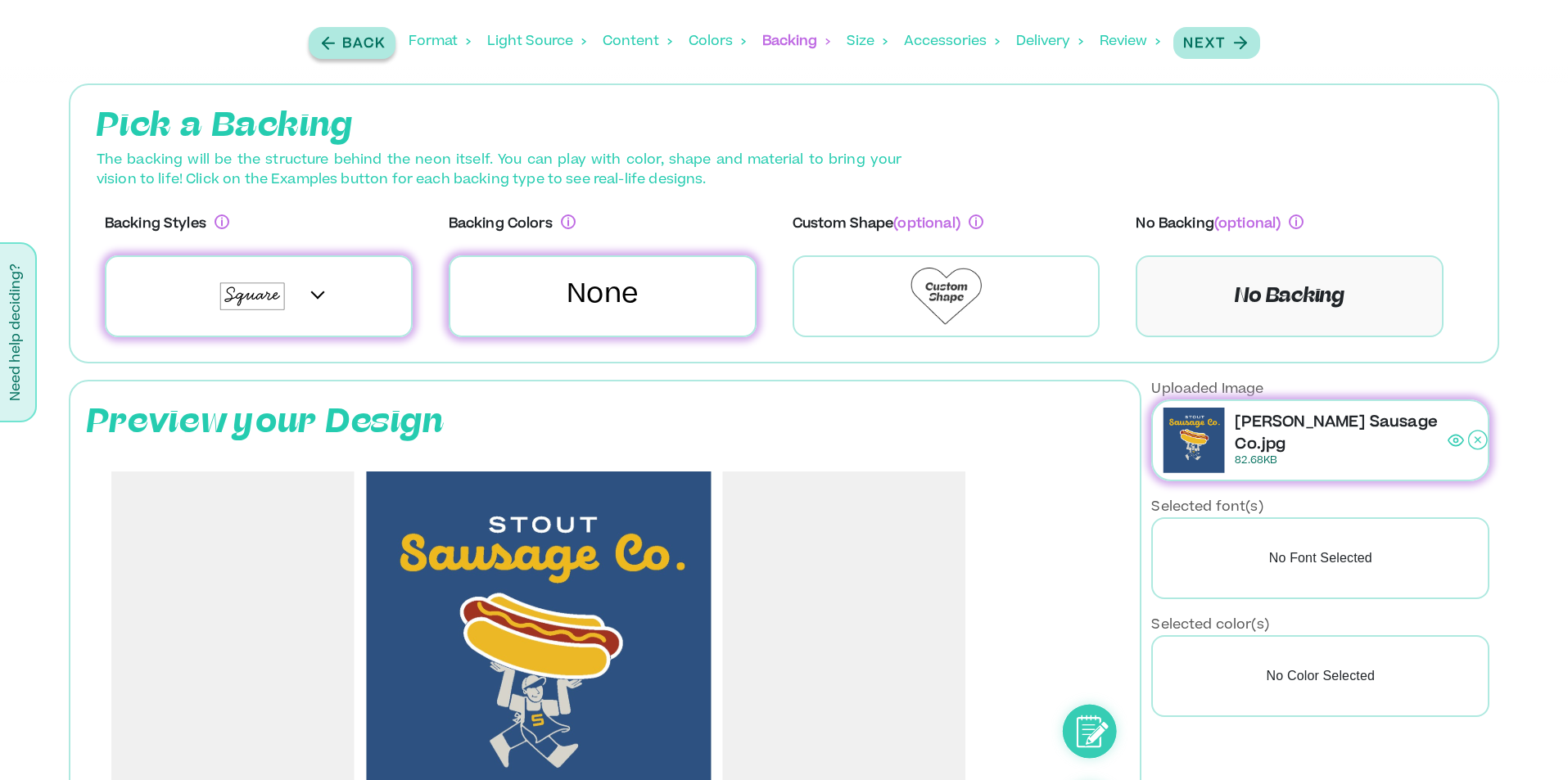
click at [353, 35] on p "Back" at bounding box center [364, 44] width 43 height 20
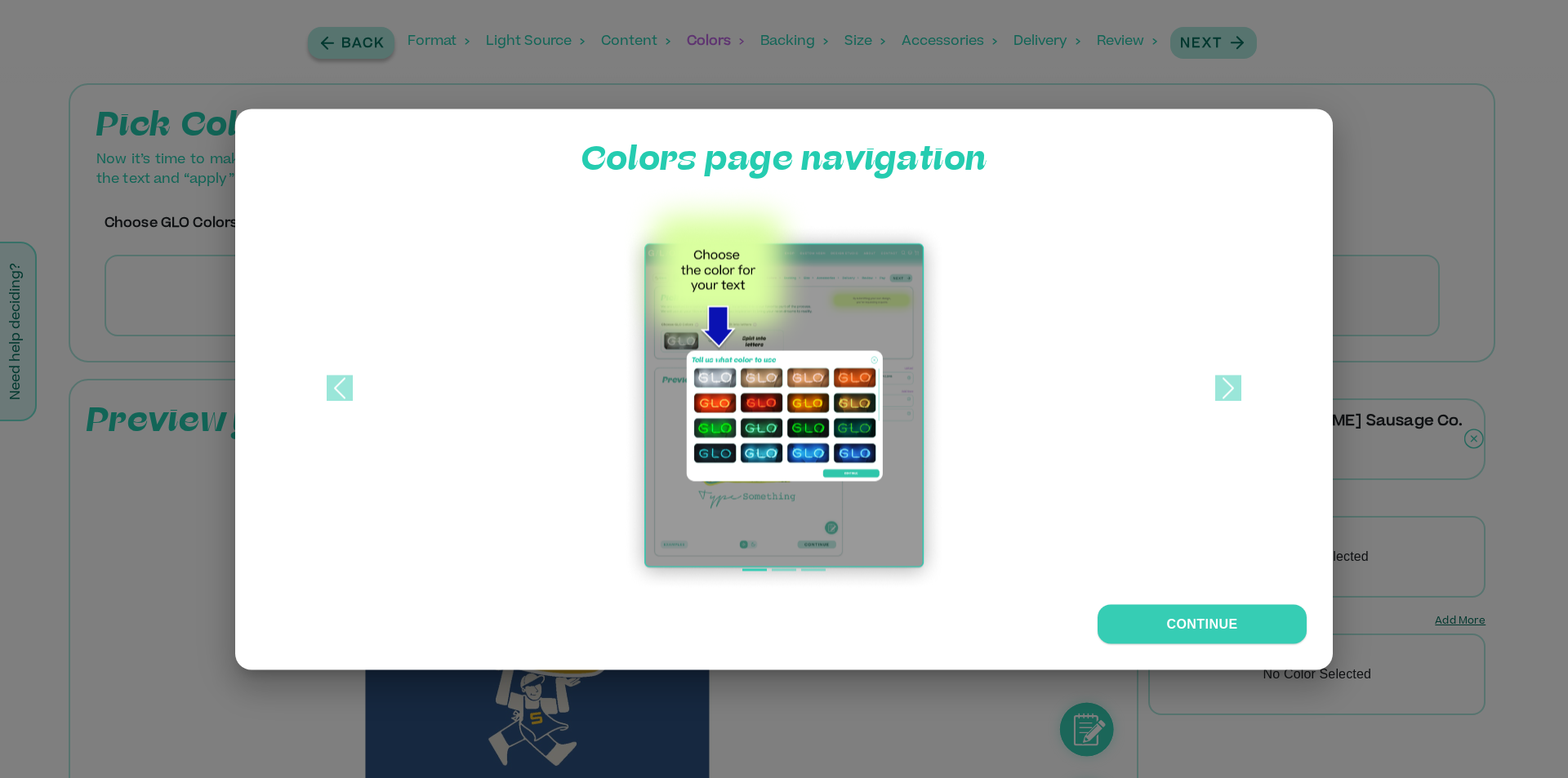
click at [352, 35] on div at bounding box center [784, 389] width 1568 height 778
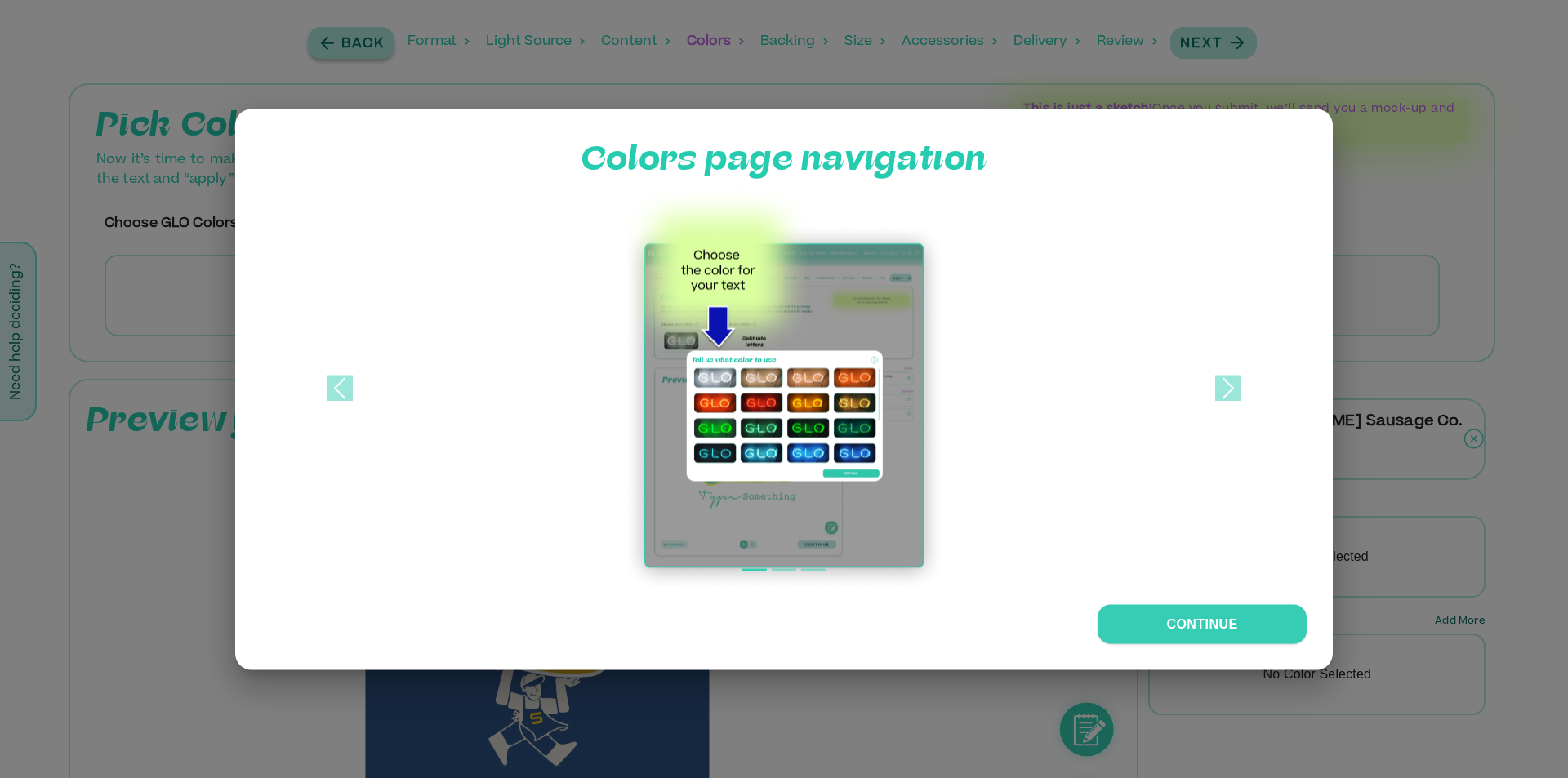
click at [352, 35] on div at bounding box center [784, 389] width 1568 height 778
click at [338, 389] on span at bounding box center [340, 387] width 26 height 26
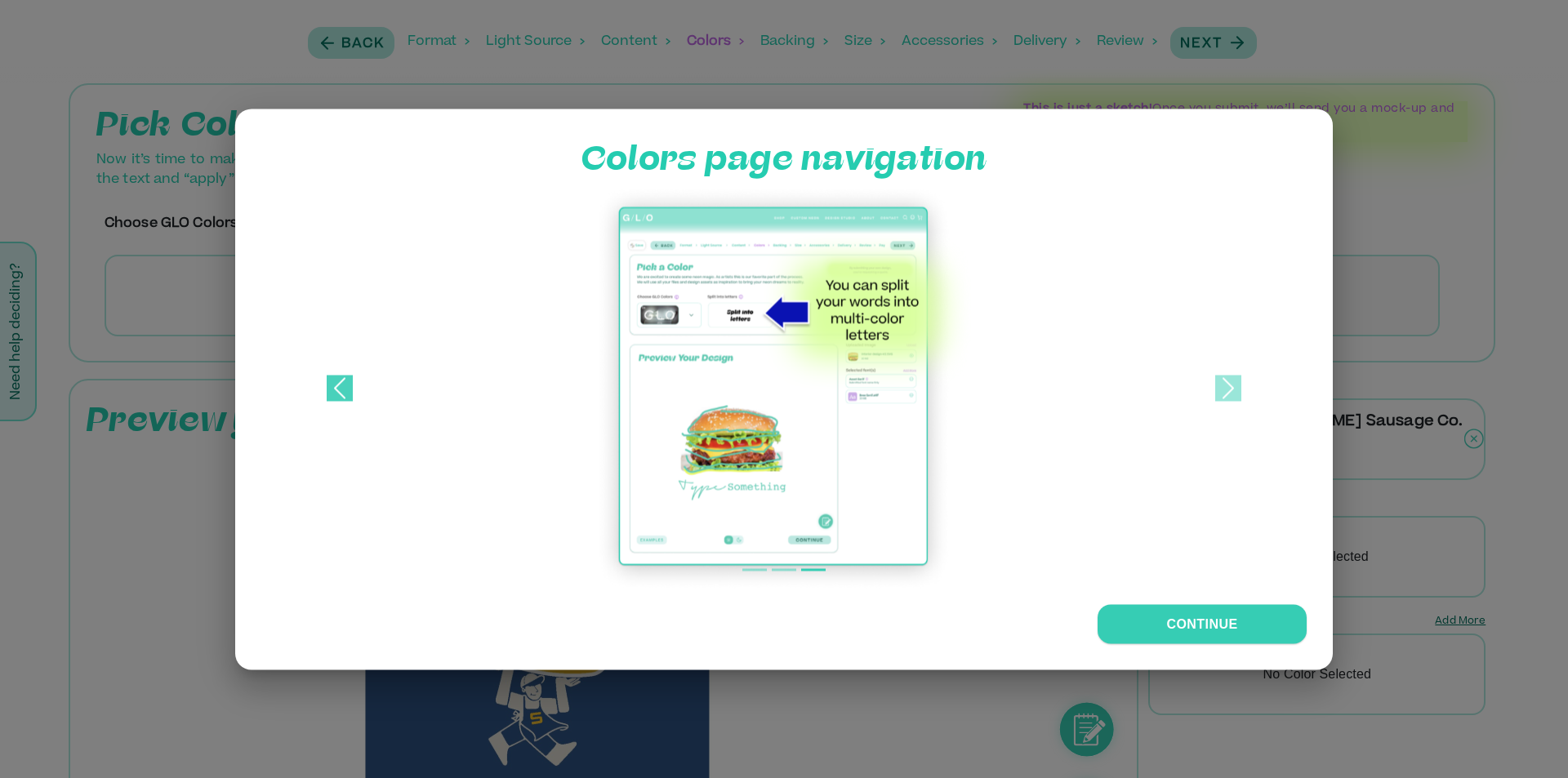
click at [338, 389] on span at bounding box center [340, 387] width 26 height 26
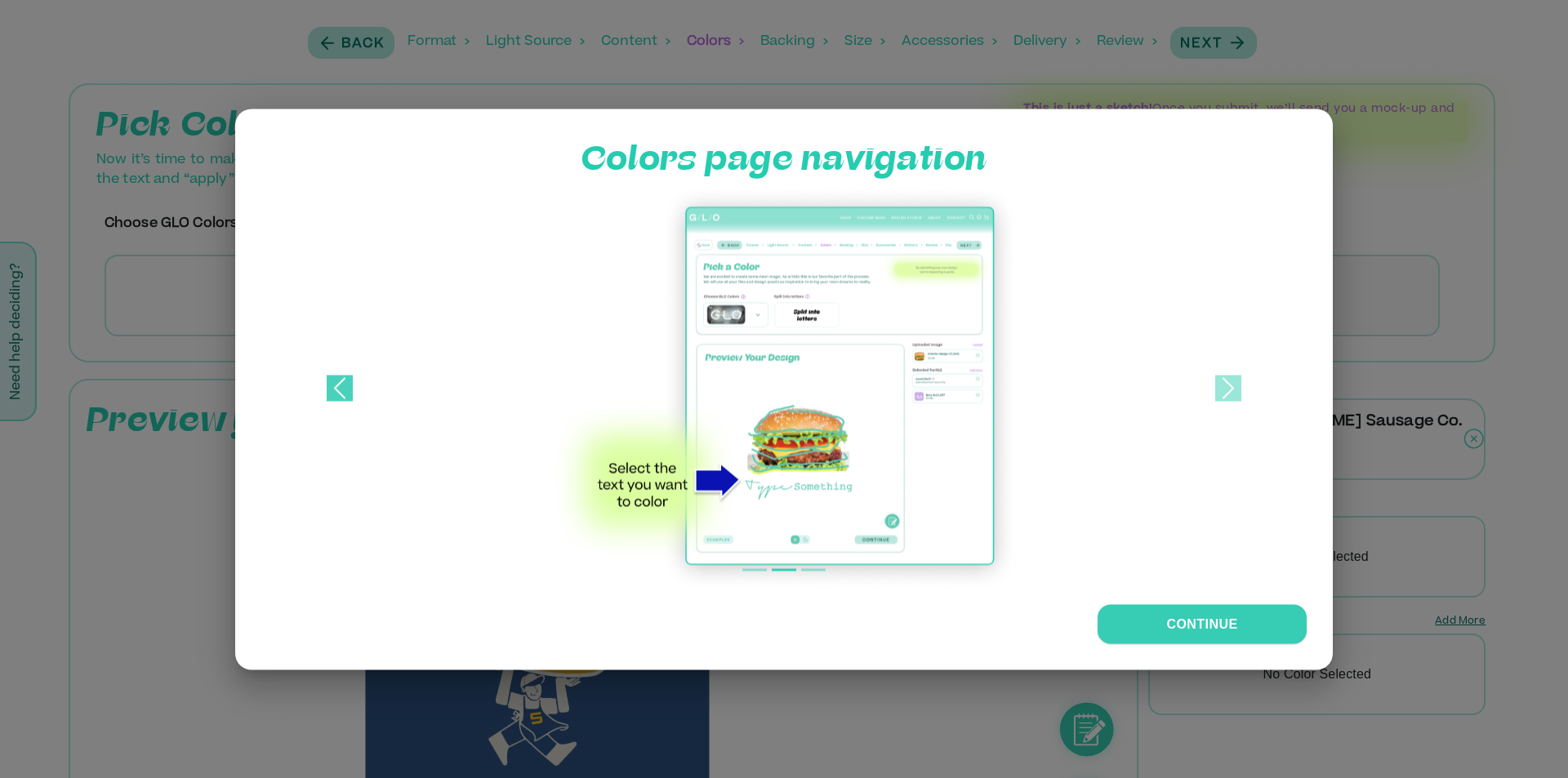
click at [338, 389] on span at bounding box center [340, 387] width 26 height 26
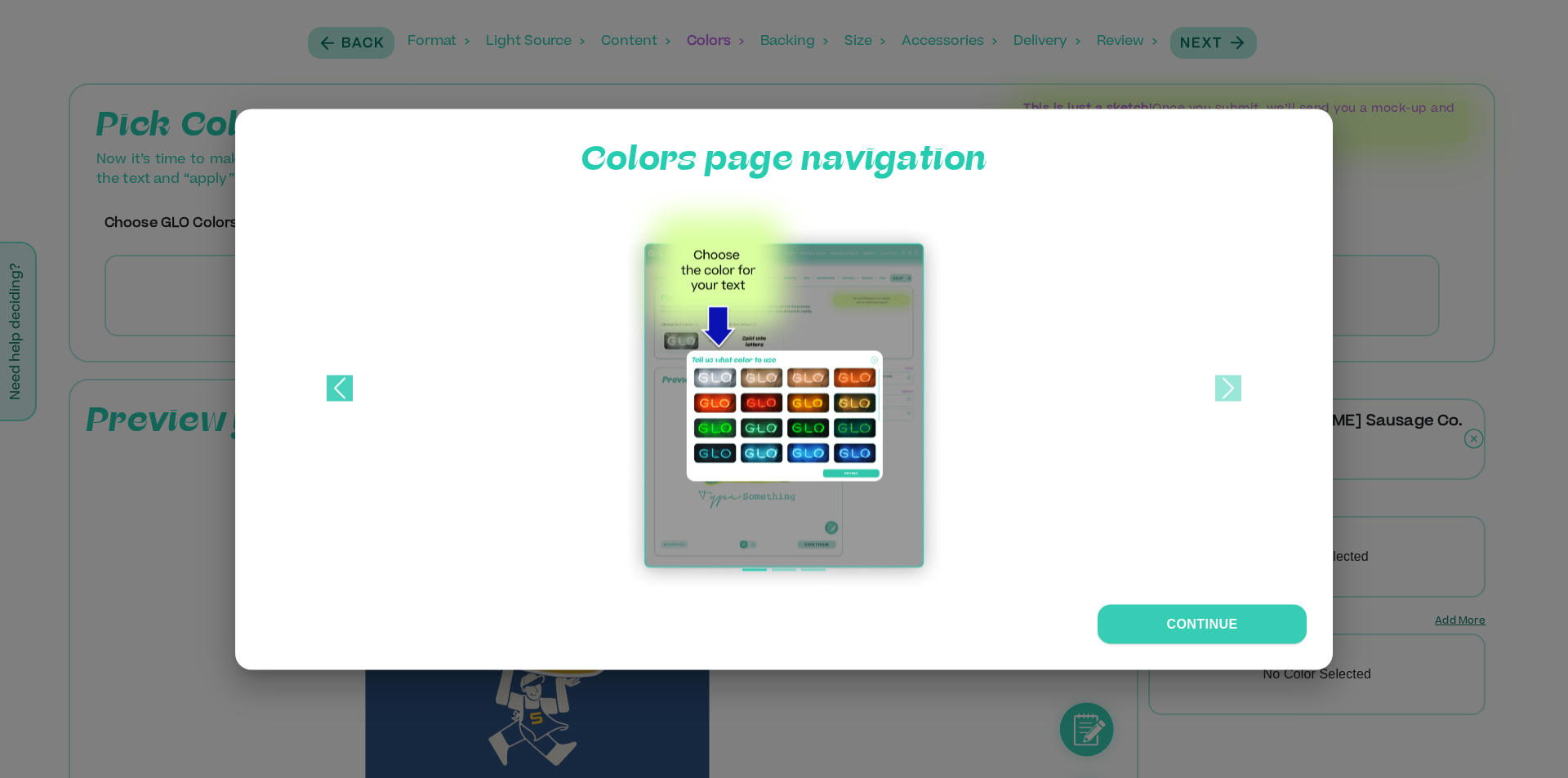
click at [338, 389] on span at bounding box center [340, 387] width 26 height 26
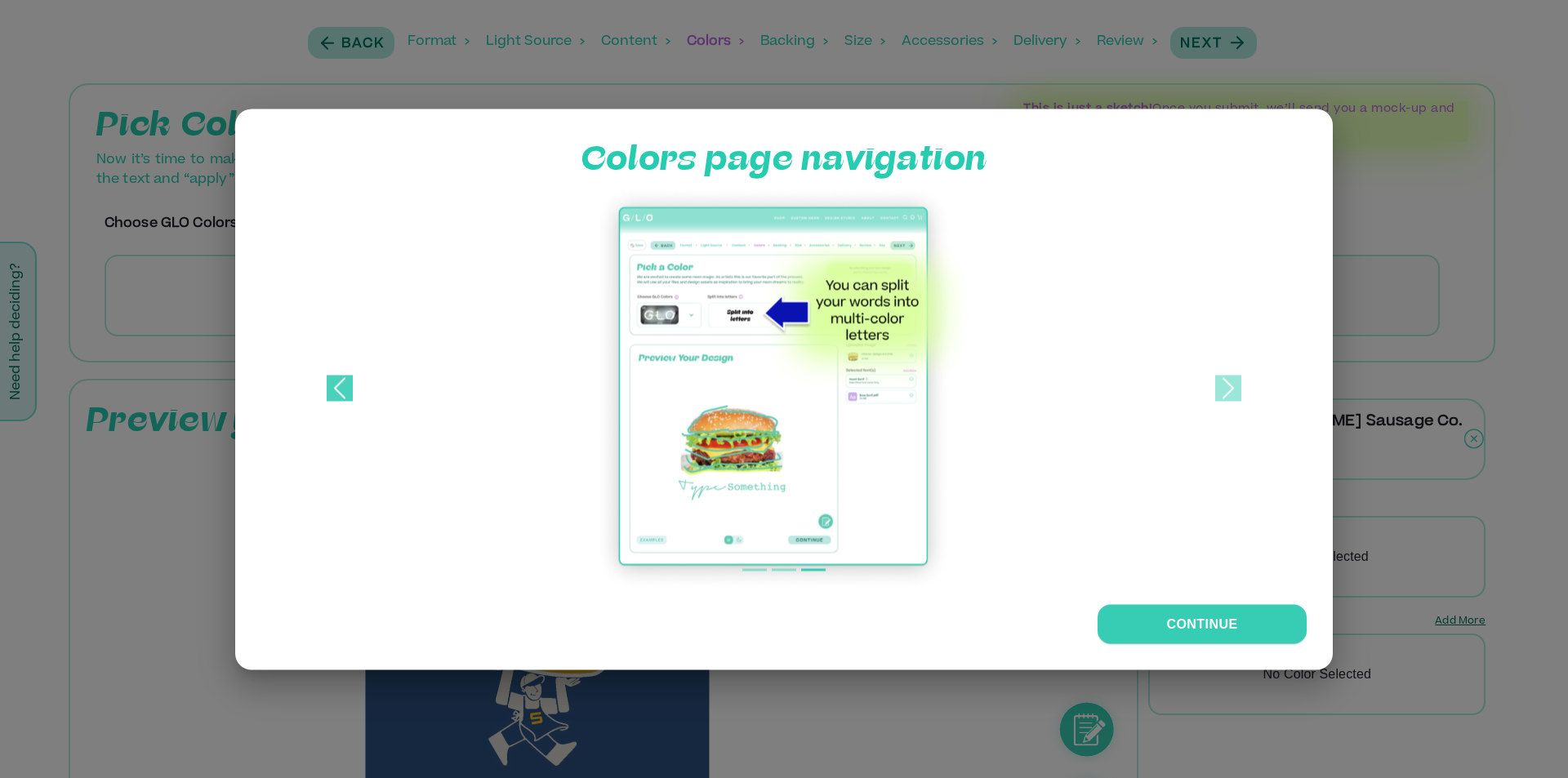
click at [338, 389] on span at bounding box center [340, 387] width 26 height 26
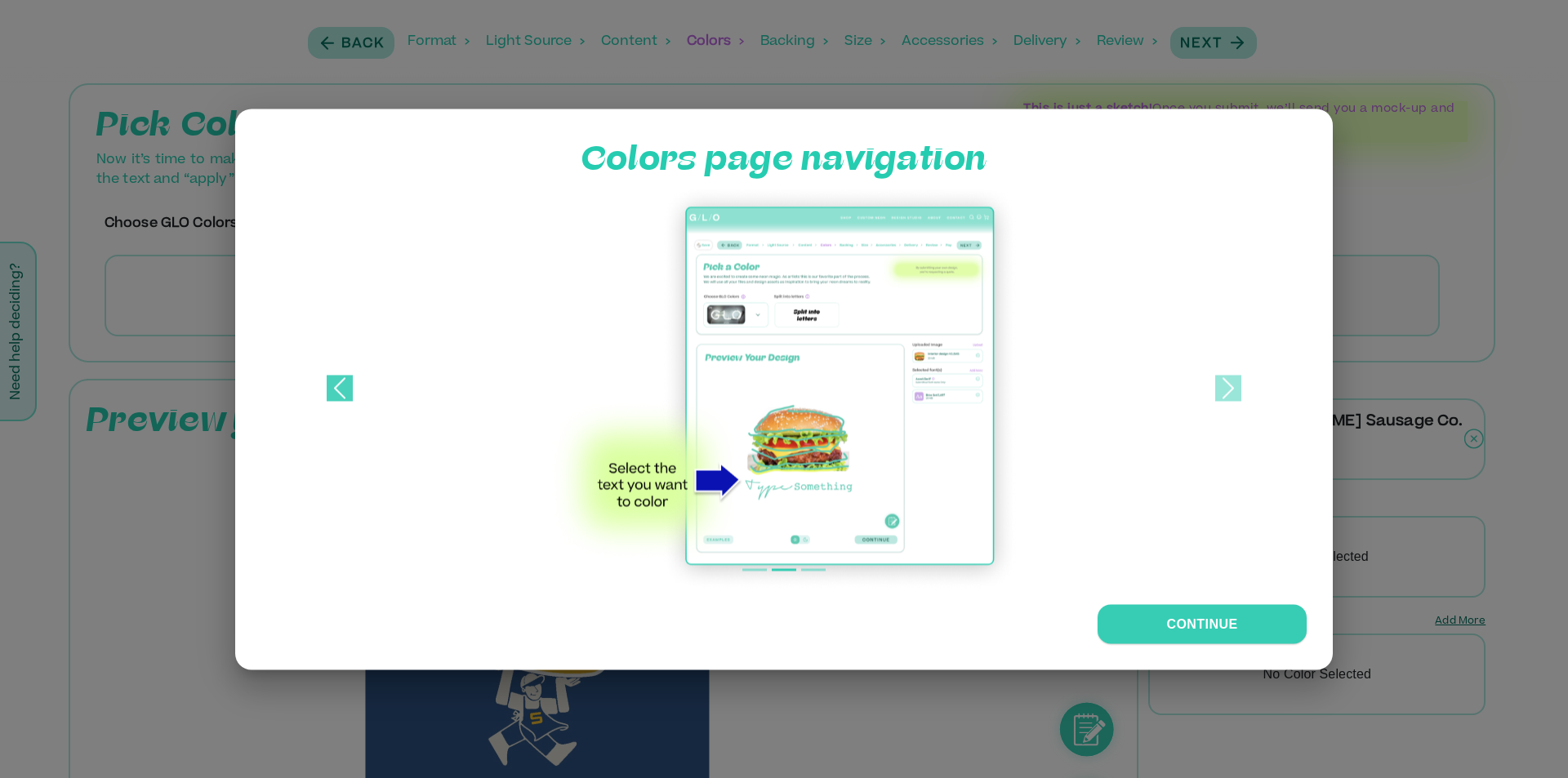
click at [338, 389] on span at bounding box center [340, 387] width 26 height 26
drag, startPoint x: 1190, startPoint y: 626, endPoint x: 371, endPoint y: 392, distance: 851.8
click at [1153, 622] on button "Continue" at bounding box center [1202, 623] width 209 height 39
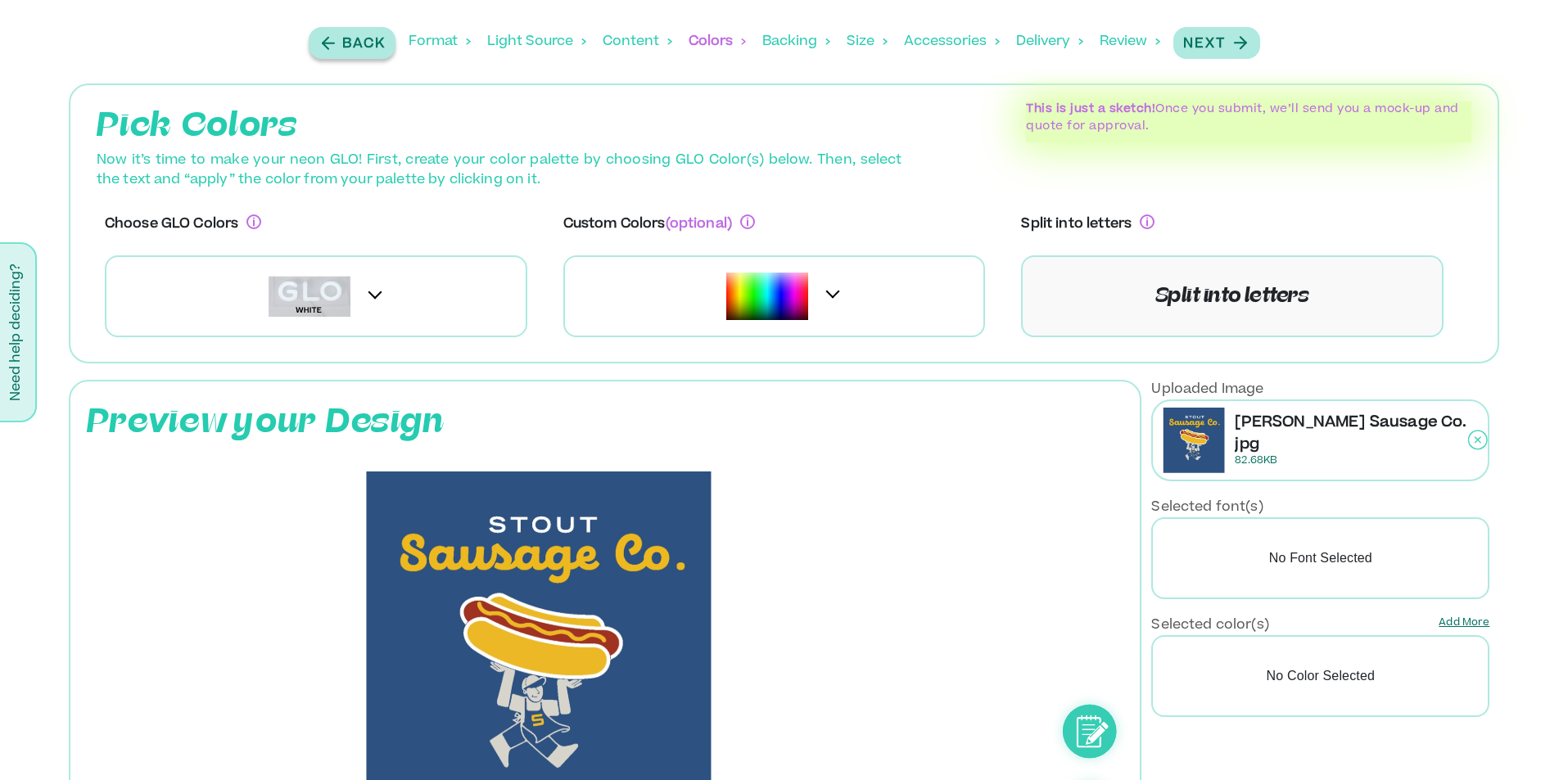
click at [323, 42] on icon "button" at bounding box center [325, 43] width 5 height 12
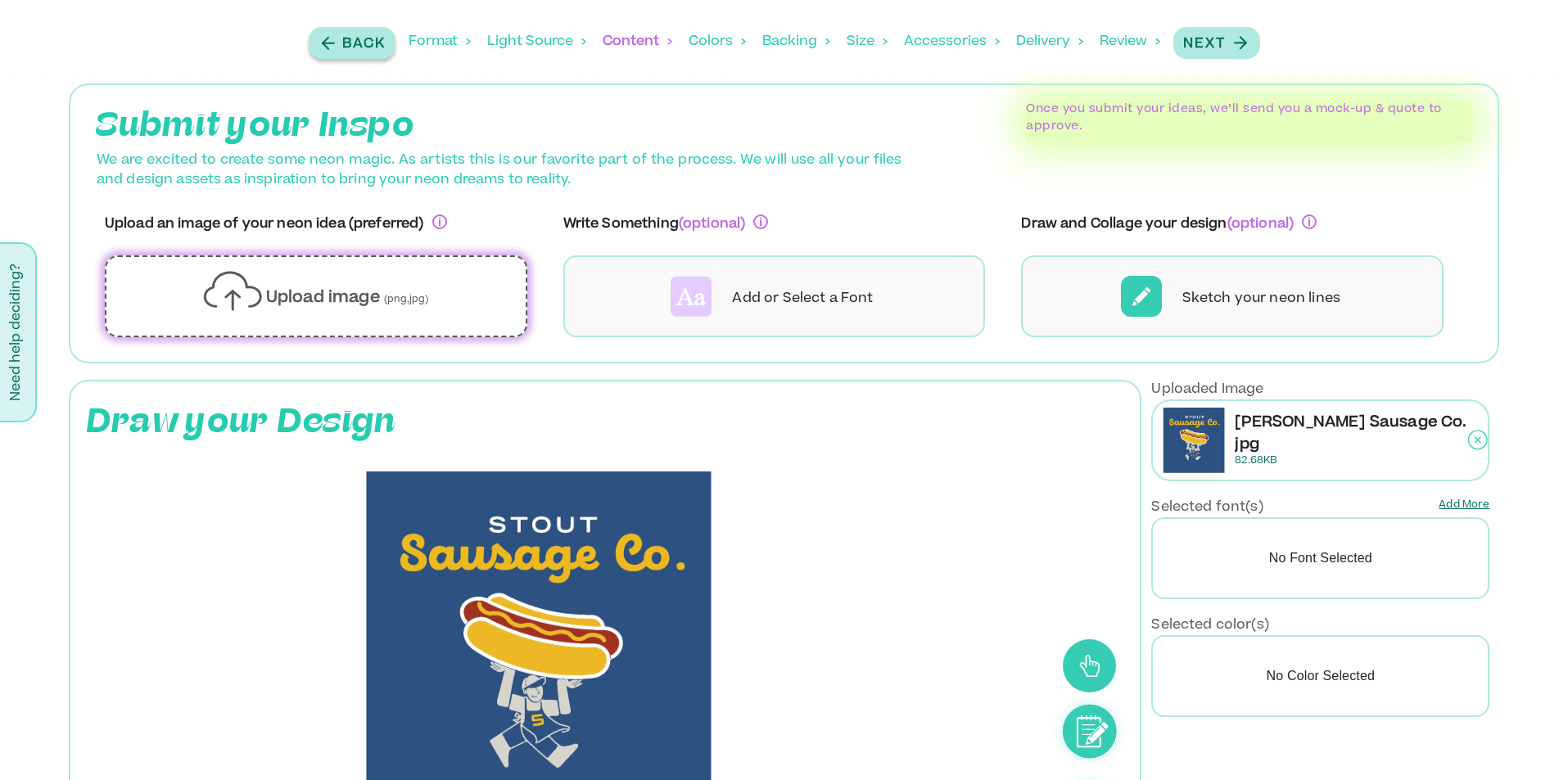
click at [323, 42] on icon "button" at bounding box center [325, 43] width 5 height 12
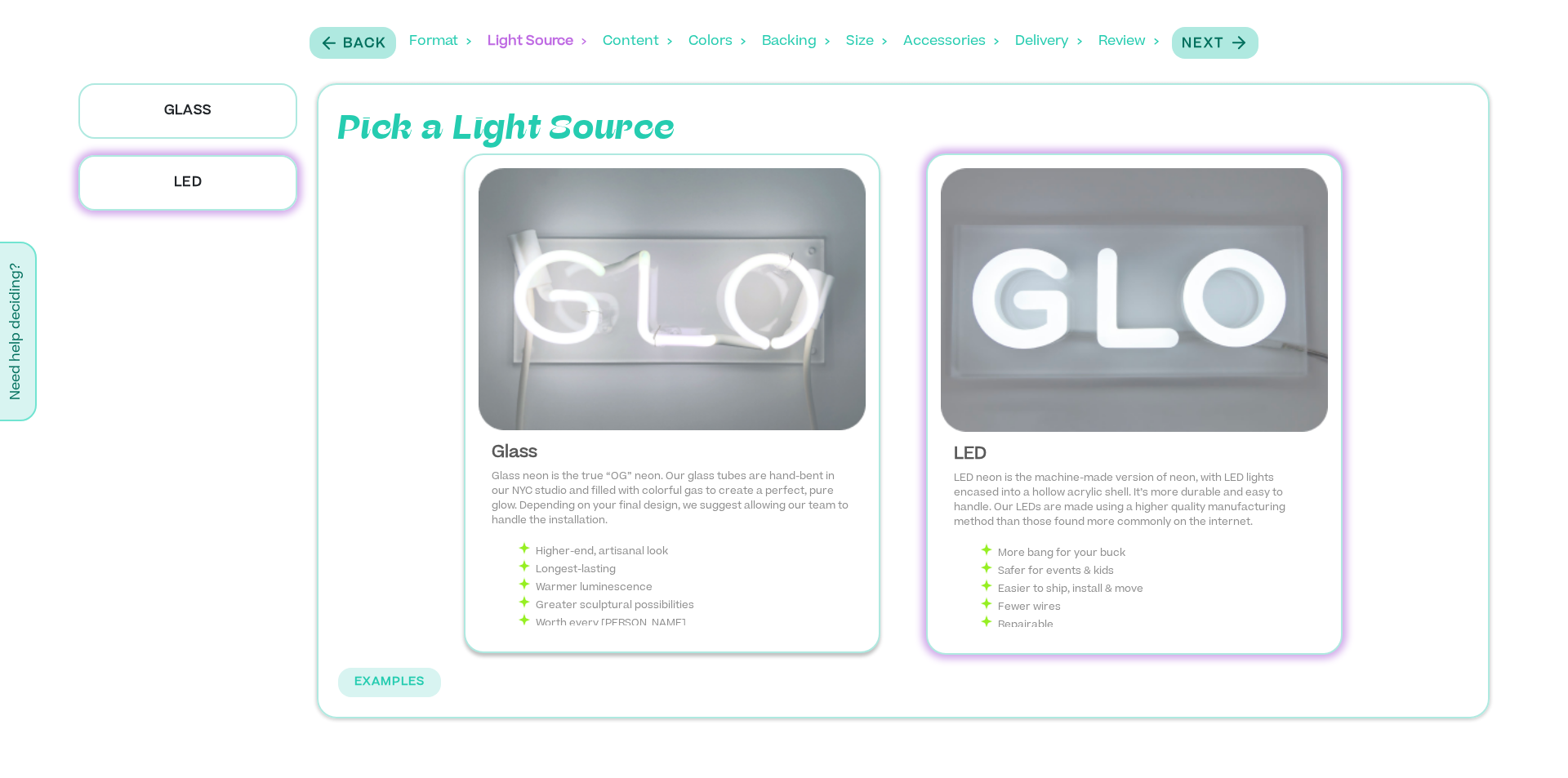
click at [694, 321] on img at bounding box center [672, 298] width 387 height 262
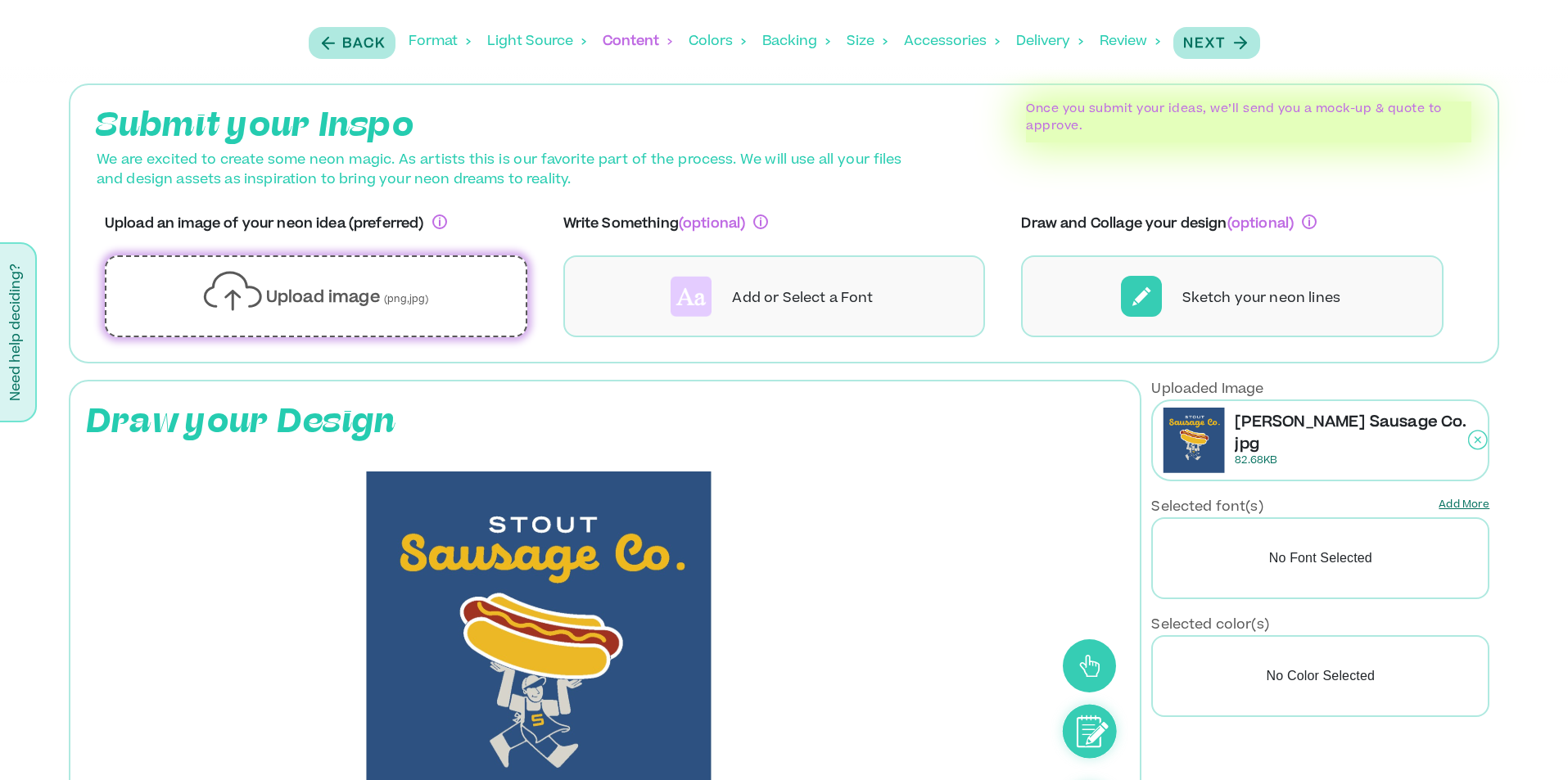
drag, startPoint x: 432, startPoint y: 441, endPoint x: 612, endPoint y: 541, distance: 205.9
click at [432, 441] on p "Draw your Design" at bounding box center [341, 422] width 509 height 49
click at [567, 573] on rect at bounding box center [538, 655] width 854 height 368
